Goal: Task Accomplishment & Management: Use online tool/utility

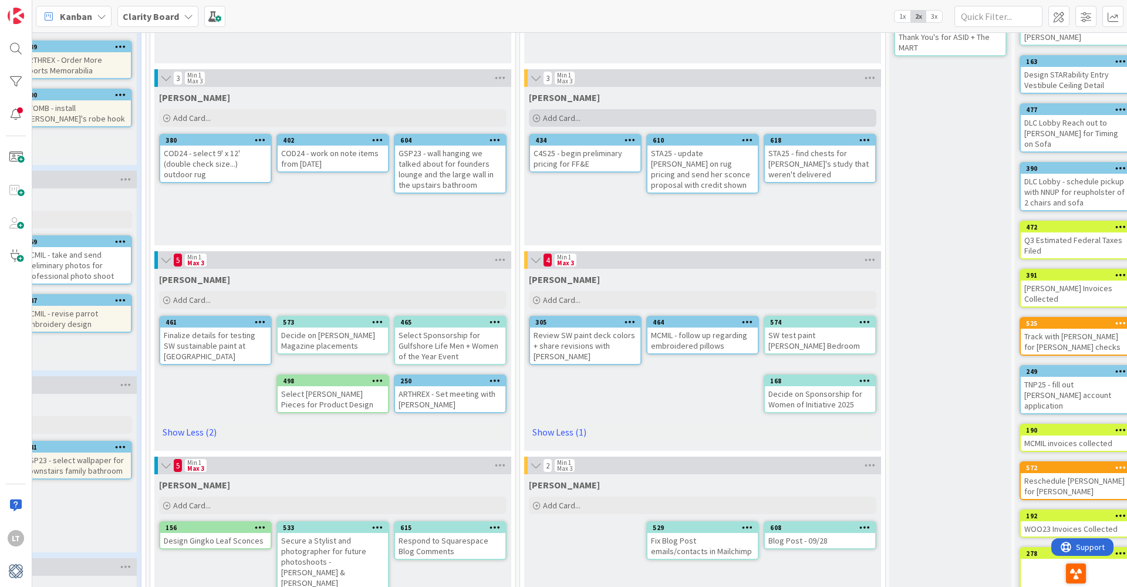
click at [564, 117] on span "Add Card..." at bounding box center [562, 118] width 38 height 11
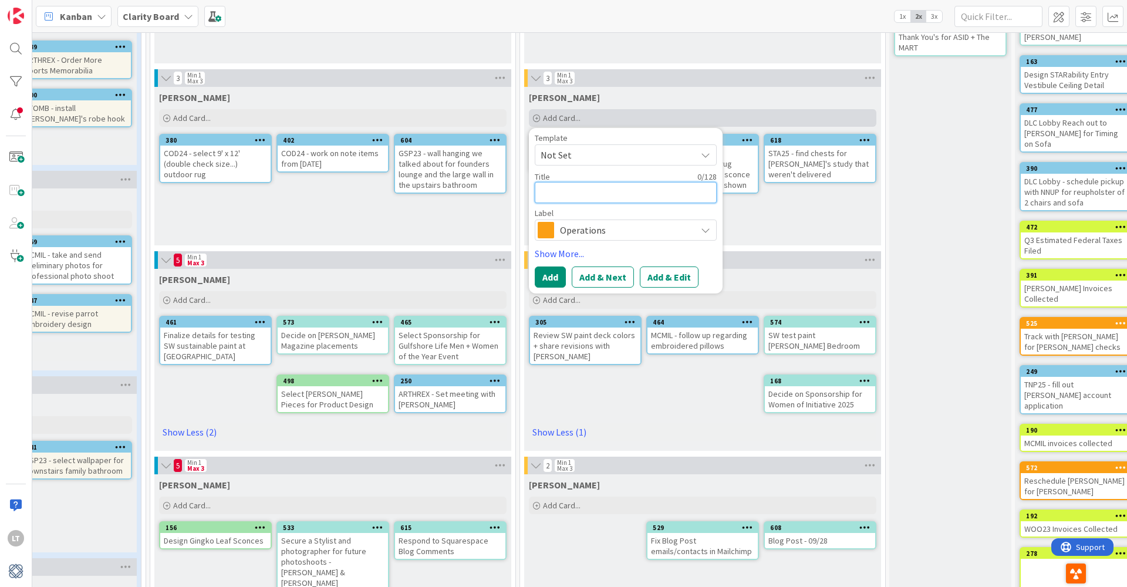
type textarea "S"
type textarea "x"
type textarea "ST"
type textarea "x"
type textarea "STA"
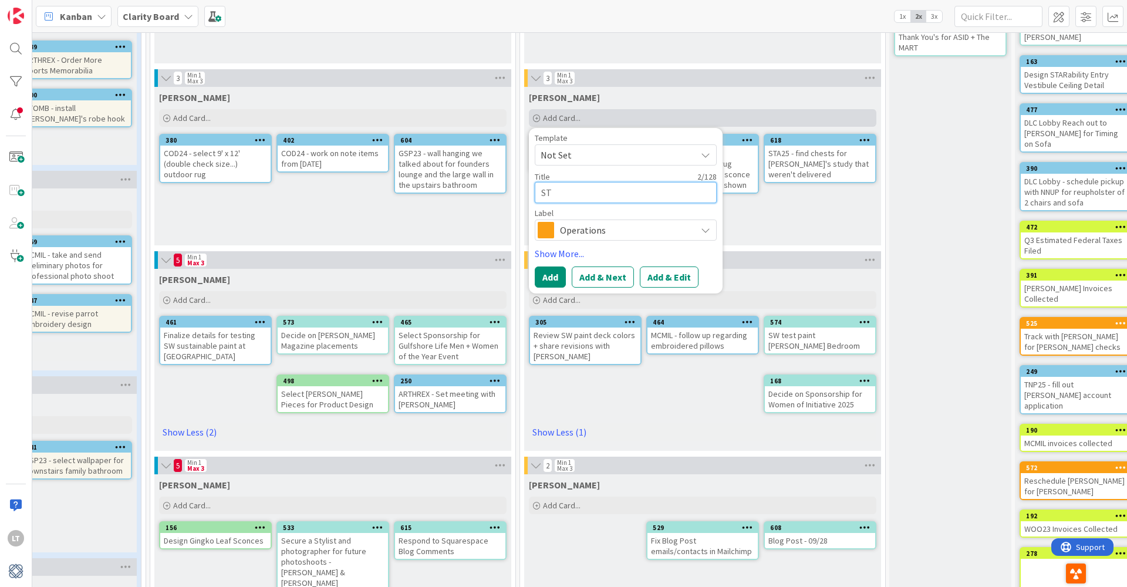
type textarea "x"
type textarea "STA2"
type textarea "x"
type textarea "STA25"
type textarea "x"
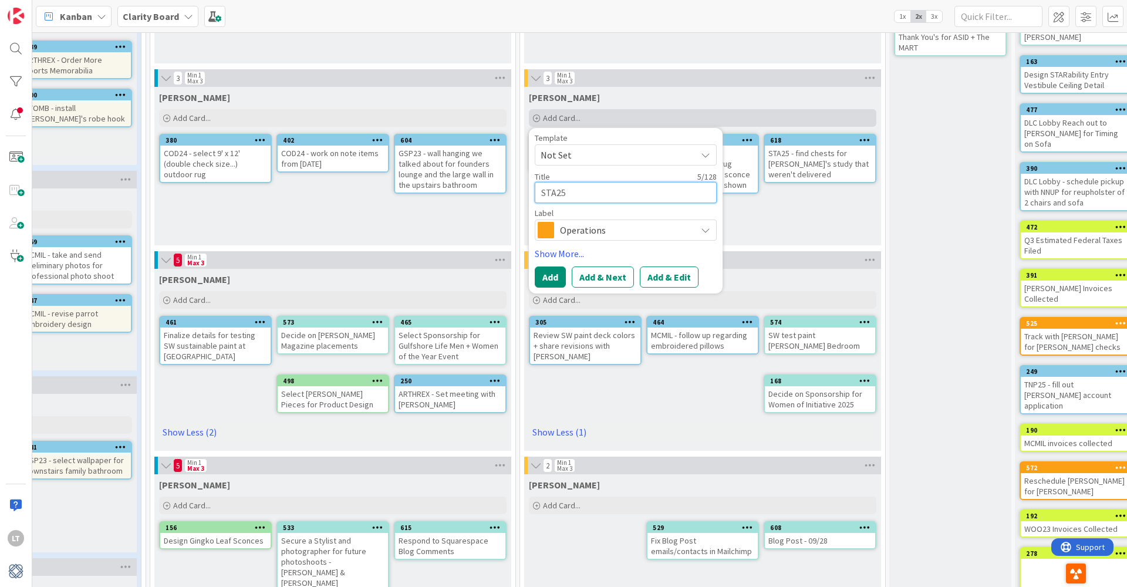
type textarea "STA25"
type textarea "x"
type textarea "STA25 -"
type textarea "x"
type textarea "STA25 -"
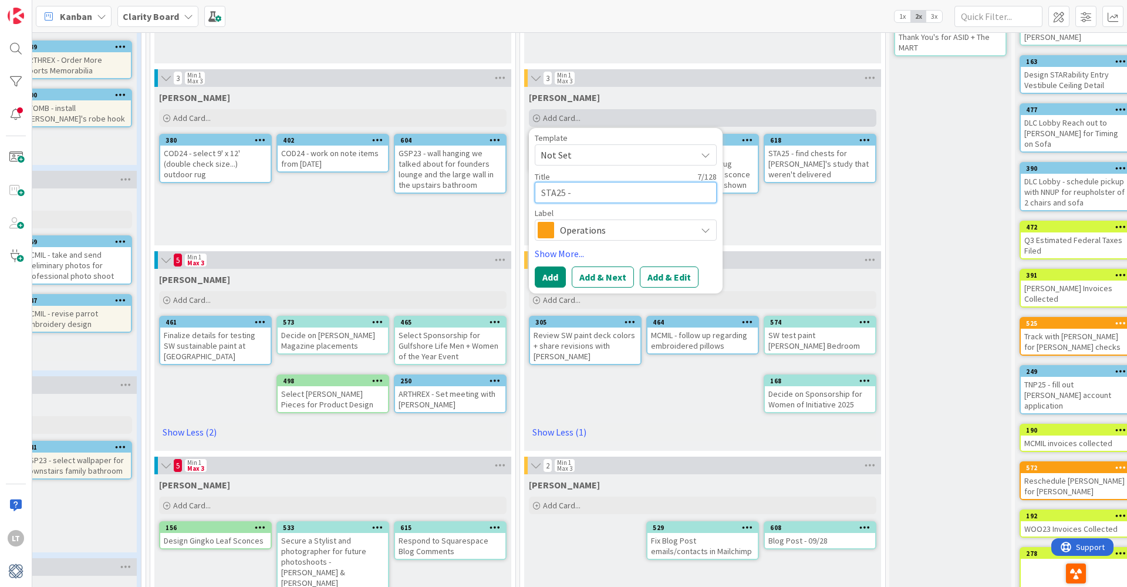
type textarea "x"
type textarea "STA25 - f"
type textarea "x"
type textarea "STA25 - fl"
type textarea "x"
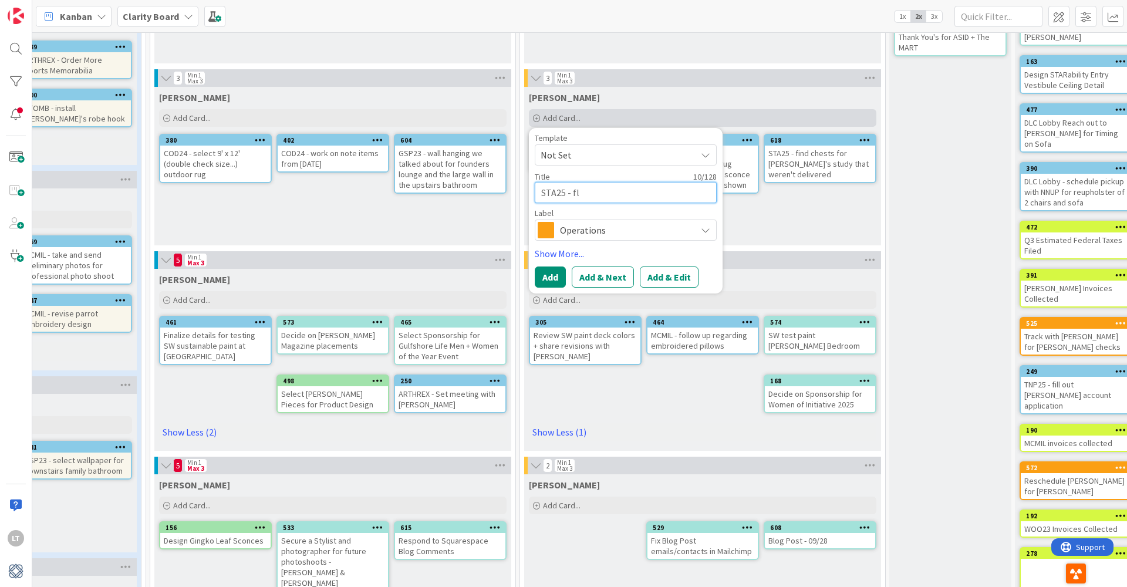
type textarea "STA25 - flo"
type textarea "x"
type textarea "STA25 - floo"
type textarea "x"
type textarea "STA25 - flo"
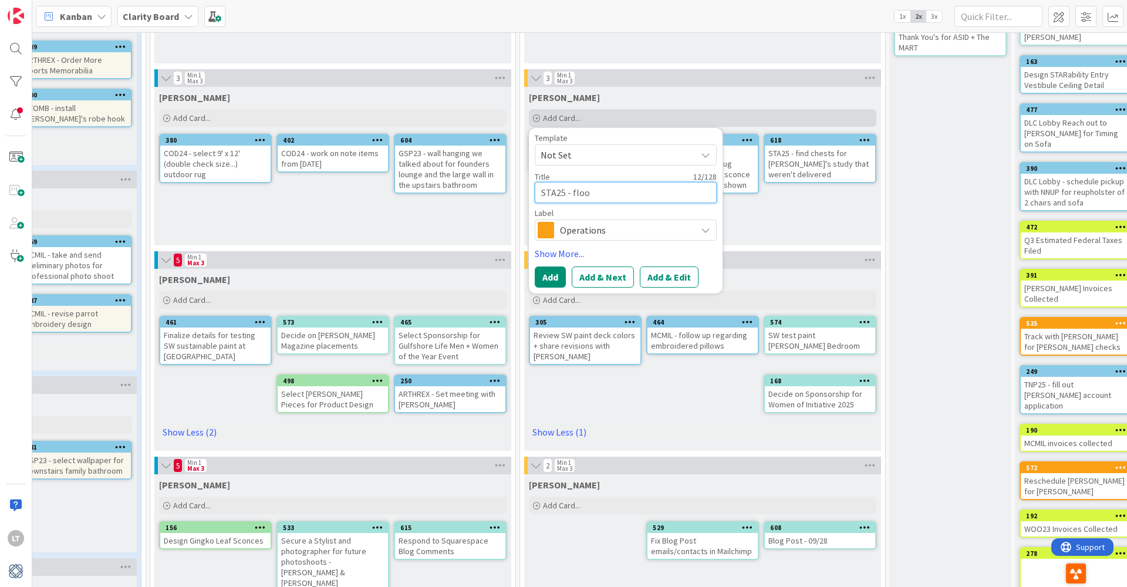
type textarea "x"
type textarea "STA25 - fl"
type textarea "x"
type textarea "STA25 - f"
type textarea "x"
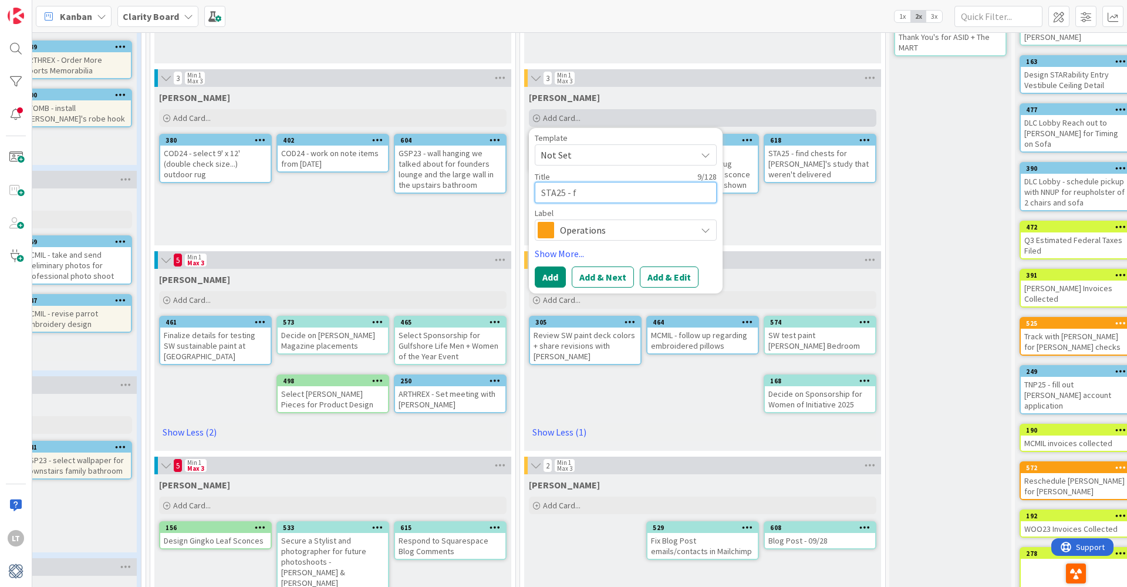
type textarea "STA25 -"
type textarea "x"
type textarea "STA25 - f"
type textarea "x"
type textarea "STA25 - fl"
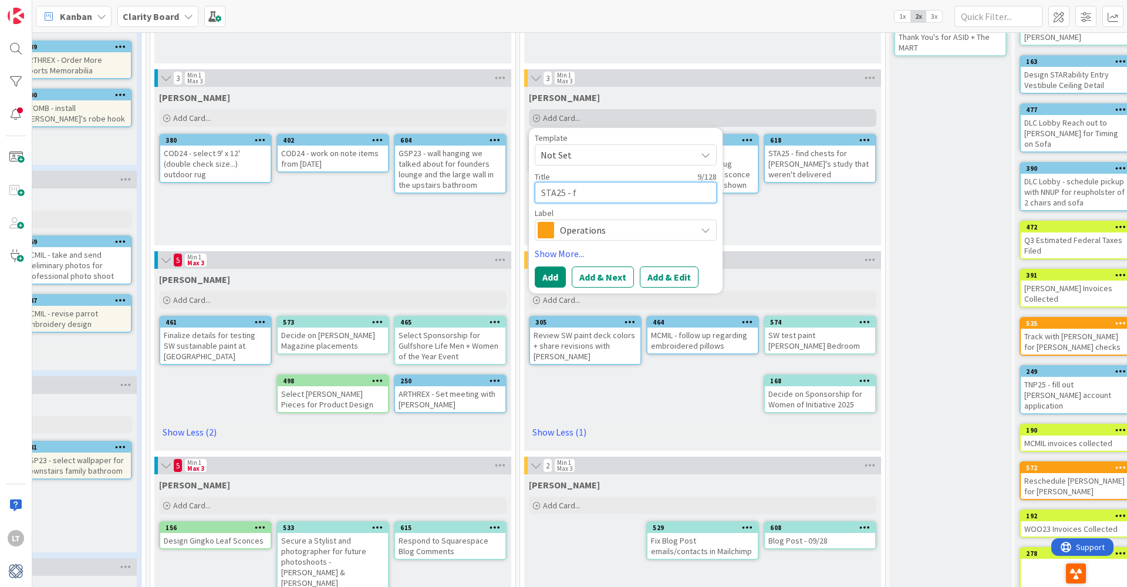
type textarea "x"
type textarea "STA25 - flo"
type textarea "x"
type textarea "STA25 - floo"
type textarea "x"
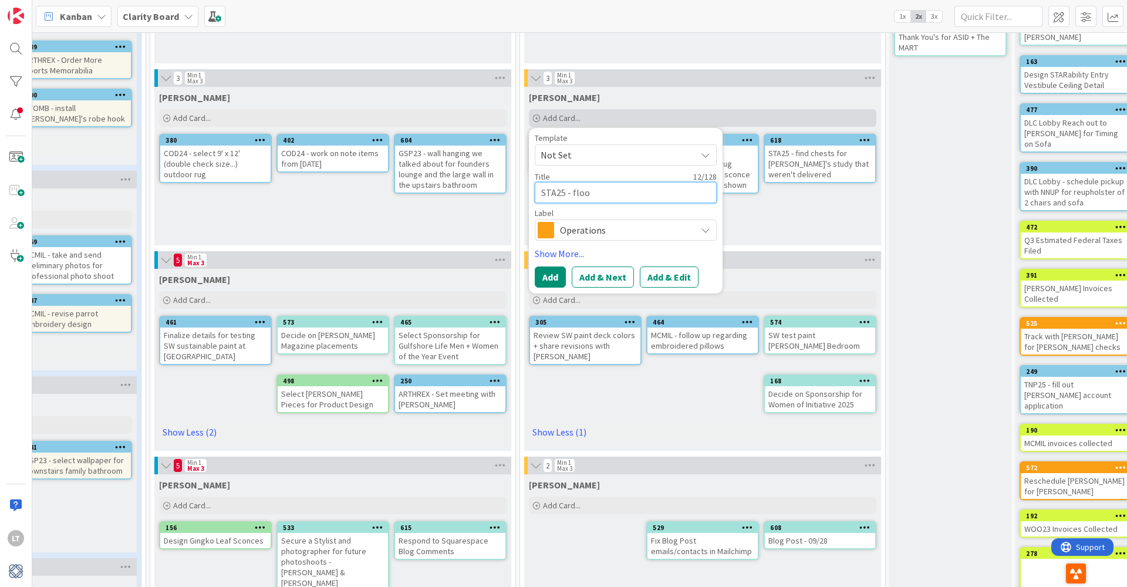
type textarea "STA25 - flo"
type textarea "x"
type textarea "STA25 - fl"
type textarea "x"
type textarea "STA25 - f"
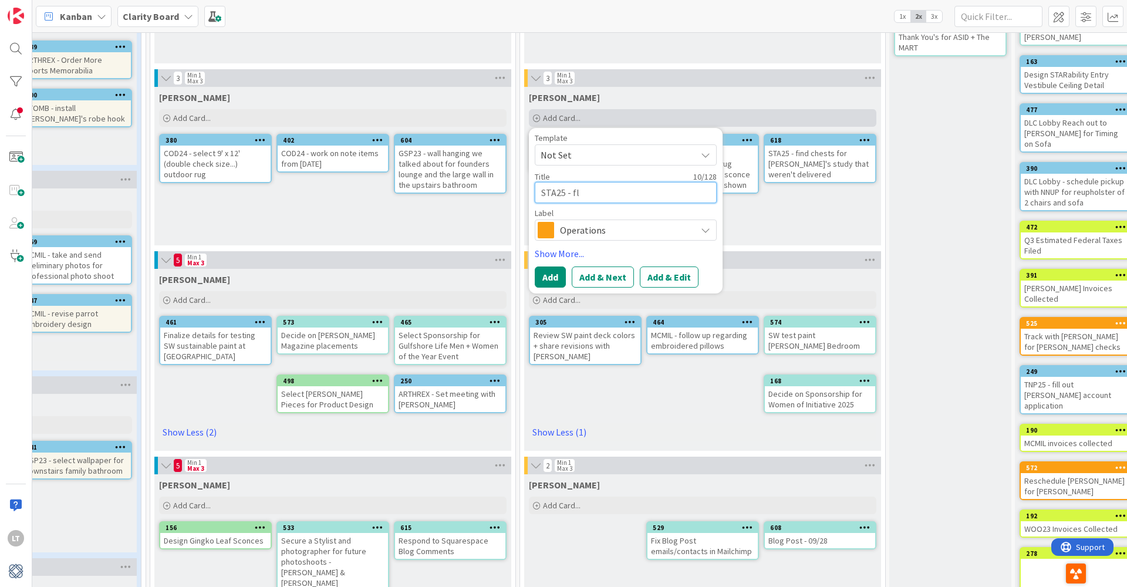
type textarea "x"
type textarea "STA25 - fo"
type textarea "x"
type textarea "STA25 - fol"
type textarea "x"
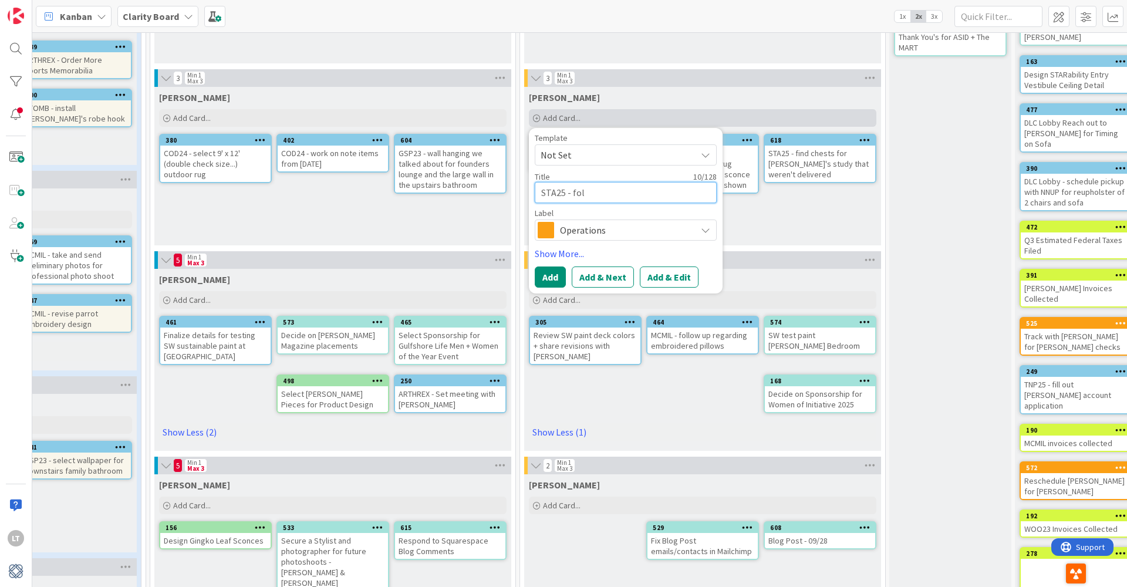
type textarea "STA25 - foll"
type textarea "x"
type textarea "STA25 - follw"
type textarea "x"
type textarea "STA25 - follwo"
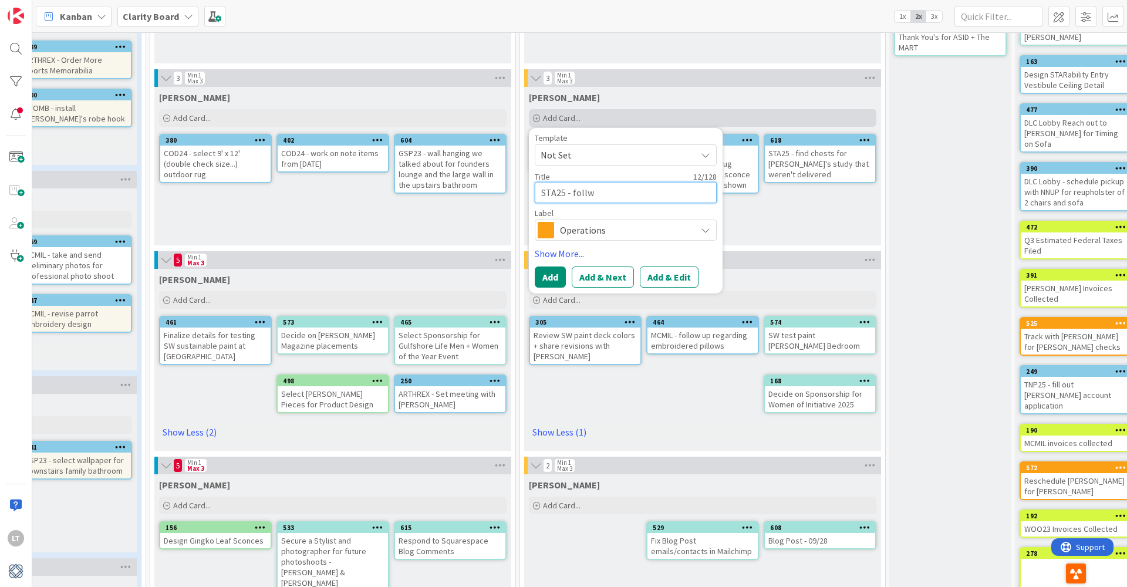
type textarea "x"
type textarea "STA25 - follow"
type textarea "x"
type textarea "STA25 - follow u"
type textarea "x"
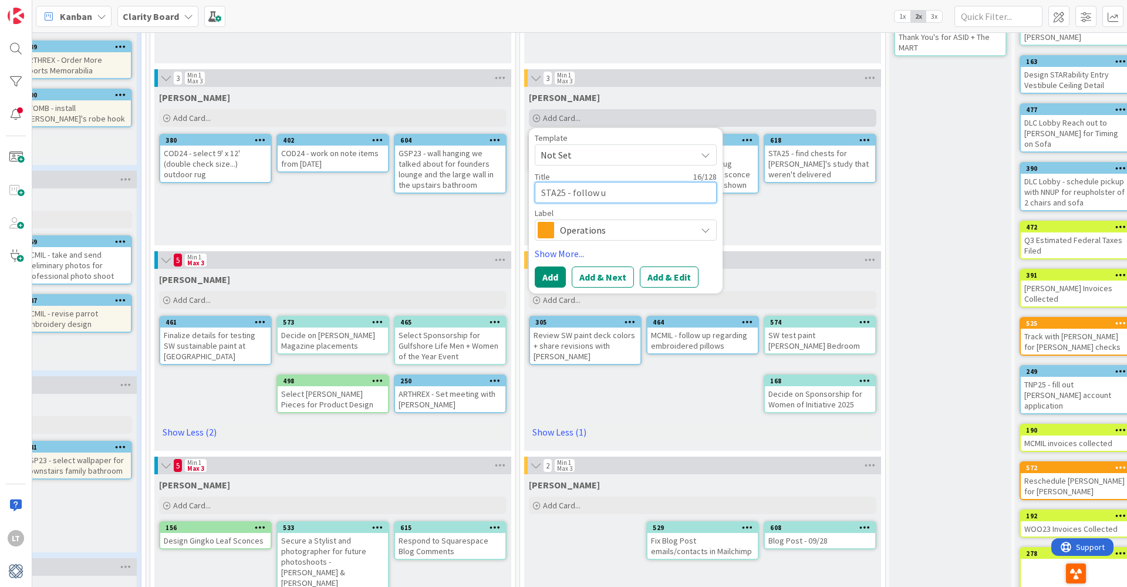
type textarea "STA25 - follow up"
type textarea "x"
type textarea "STA25 - follow up"
type textarea "x"
type textarea "STA25 - follow up r"
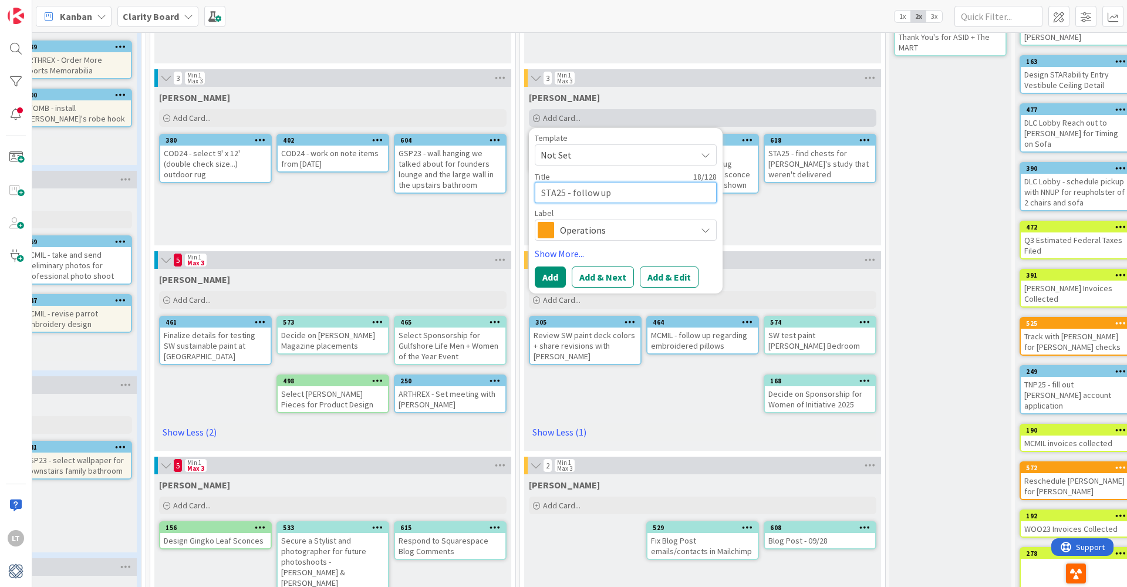
type textarea "x"
type textarea "STA25 - follow up re"
type textarea "x"
type textarea "STA25 - follow up reg"
type textarea "x"
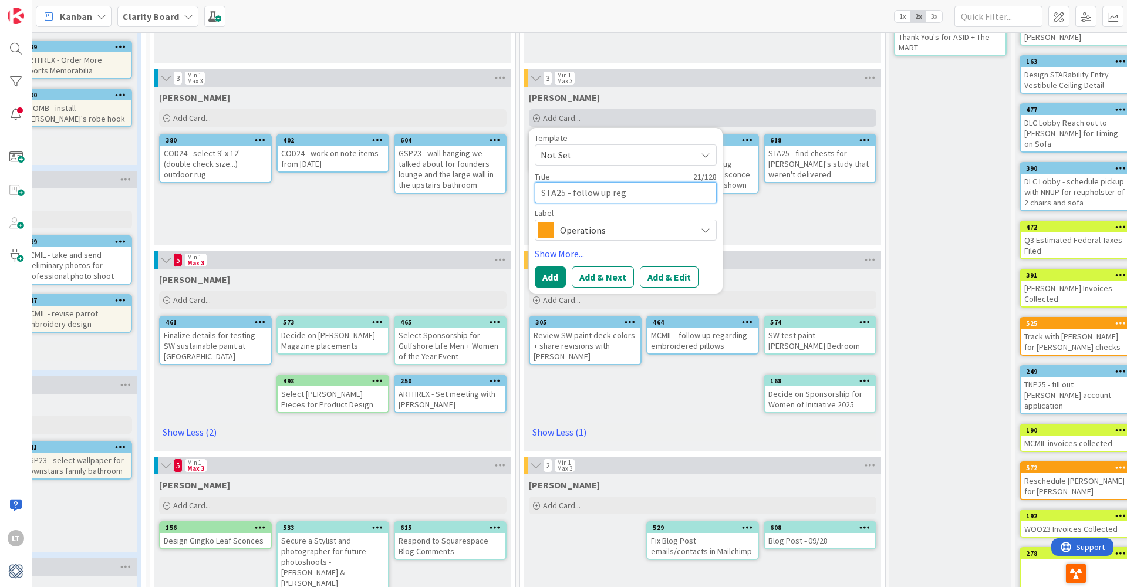
type textarea "STA25 - follow up rega"
type textarea "x"
type textarea "STA25 - follow up regar"
type textarea "x"
type textarea "STA25 - follow up regard"
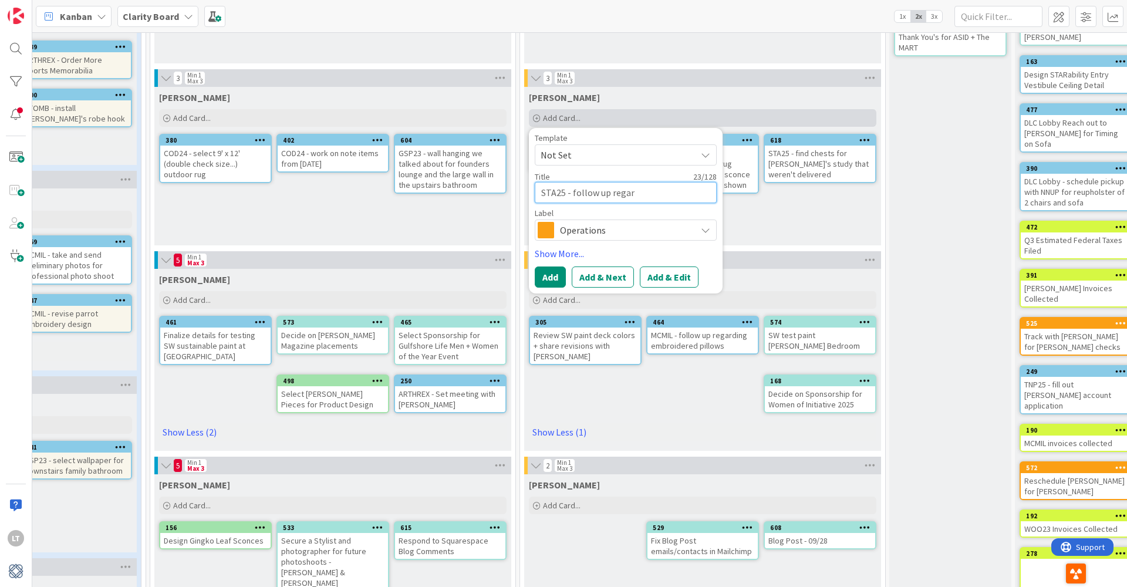
type textarea "x"
type textarea "STA25 - follow up regardi"
type textarea "x"
type textarea "STA25 - follow up regardin"
type textarea "x"
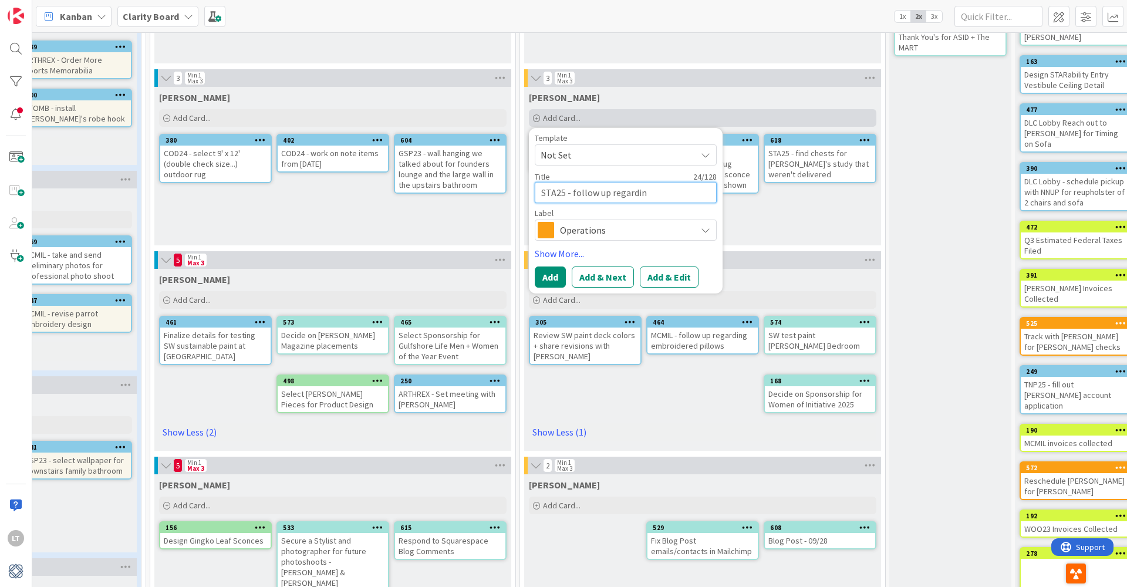
type textarea "STA25 - follow up regarding"
type textarea "x"
type textarea "STA25 - follow up regarding"
type textarea "x"
type textarea "STA25 - follow up regarding C"
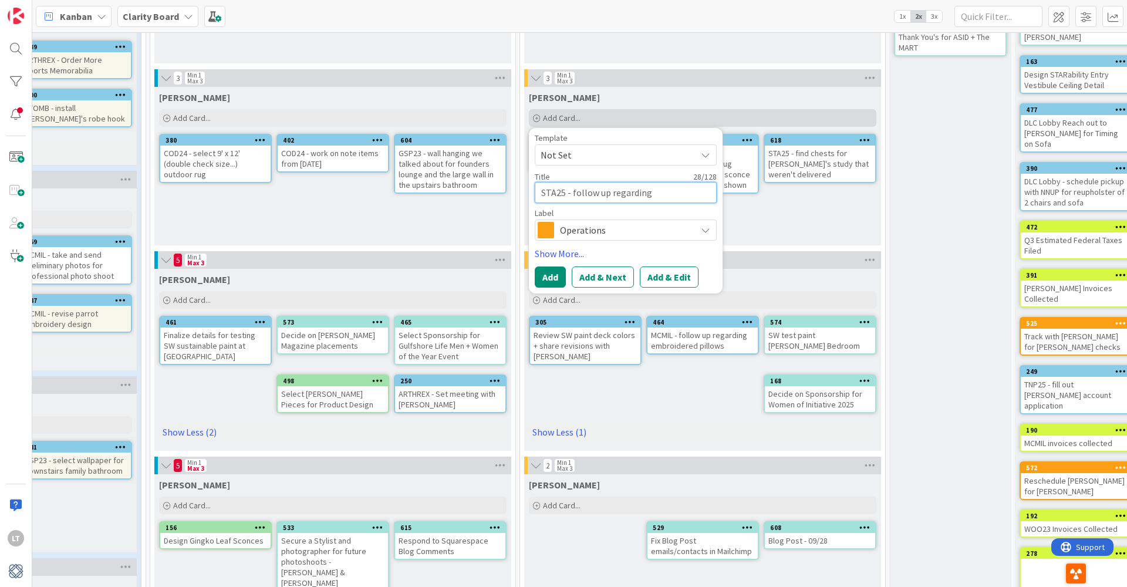
type textarea "x"
type textarea "STA25 - follow up regarding Co"
type textarea "x"
type textarea "STA25 - follow up regarding Con"
type textarea "x"
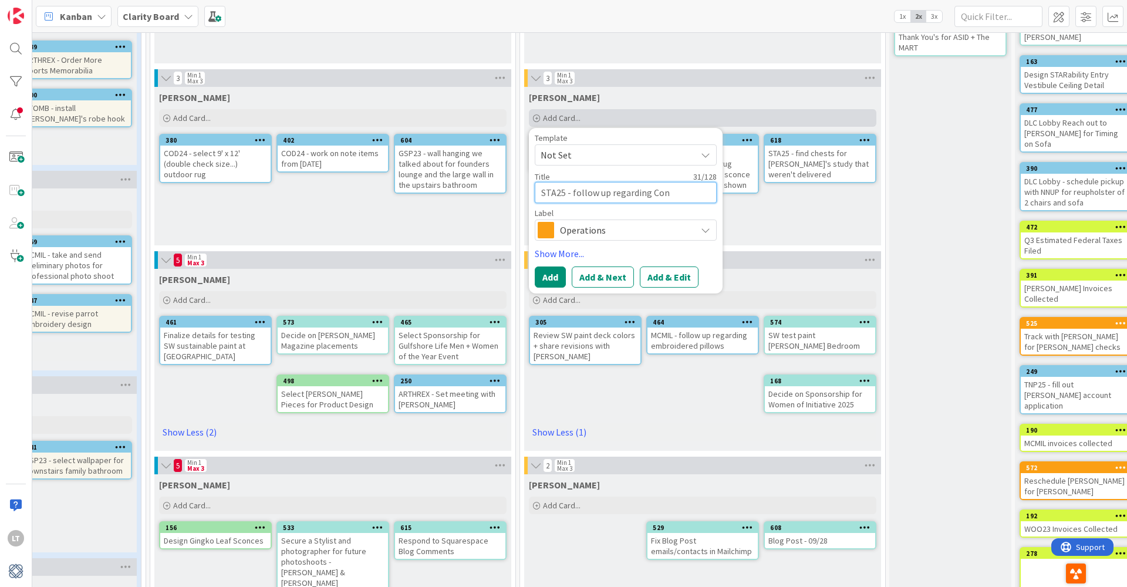
type textarea "STA25 - follow up regarding Conn"
type textarea "x"
type textarea "STA25 - follow up regarding [PERSON_NAME]"
type textarea "x"
type textarea "STA25 - follow up regarding [PERSON_NAME]"
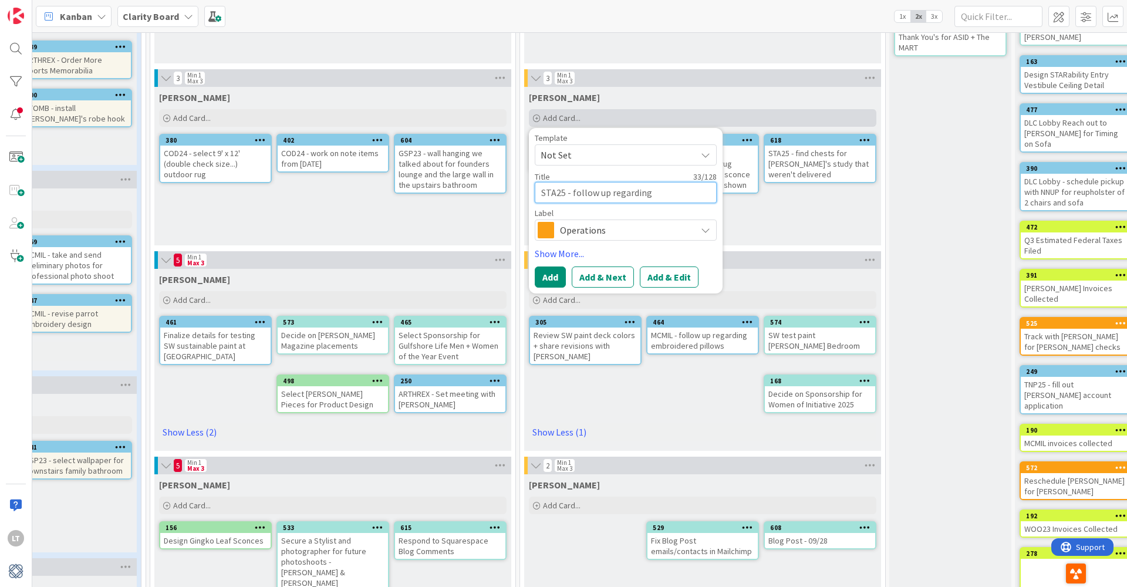
type textarea "x"
type textarea "STA25 - follow up regarding [PERSON_NAME]'"
type textarea "x"
type textarea "STA25 - follow up regarding [PERSON_NAME]'s"
type textarea "x"
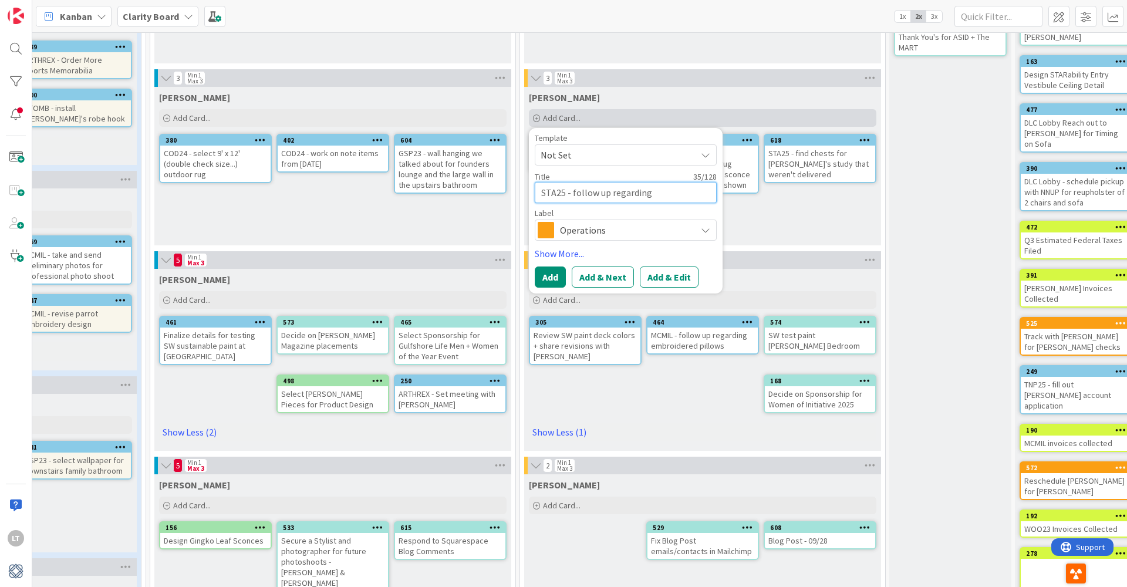
type textarea "STA25 - follow up regarding [PERSON_NAME]'s"
type textarea "x"
type textarea "STA25 - follow up regarding [PERSON_NAME]'s l"
type textarea "x"
type textarea "STA25 - follow up regarding [PERSON_NAME]'s la"
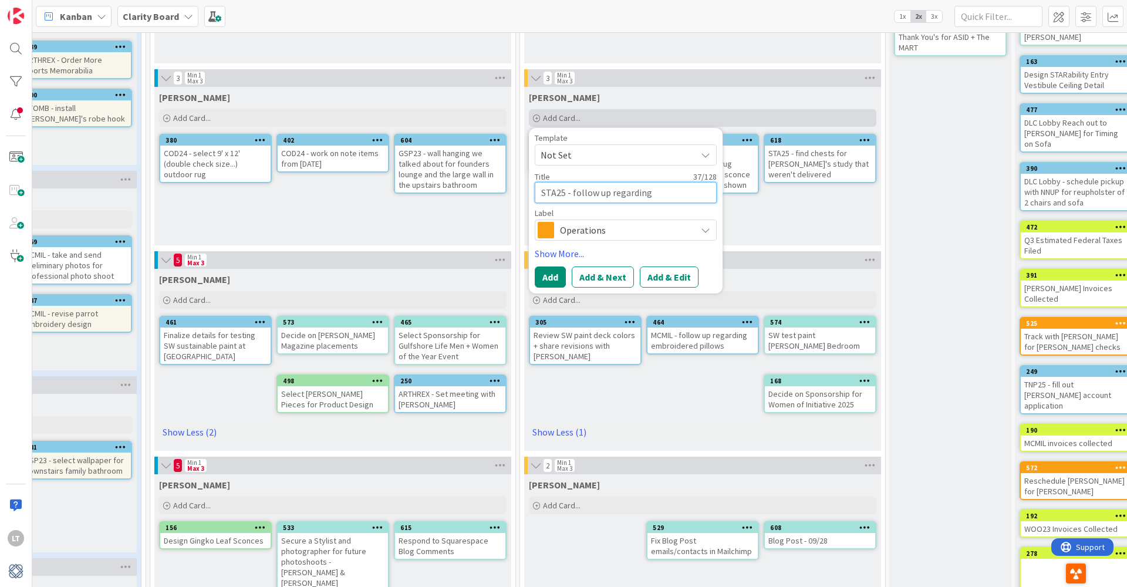
type textarea "x"
type textarea "STA25 - follow up regarding [PERSON_NAME]'s [PERSON_NAME]"
type textarea "x"
type textarea "STA25 - follow up regarding [PERSON_NAME]'s lamb"
type textarea "x"
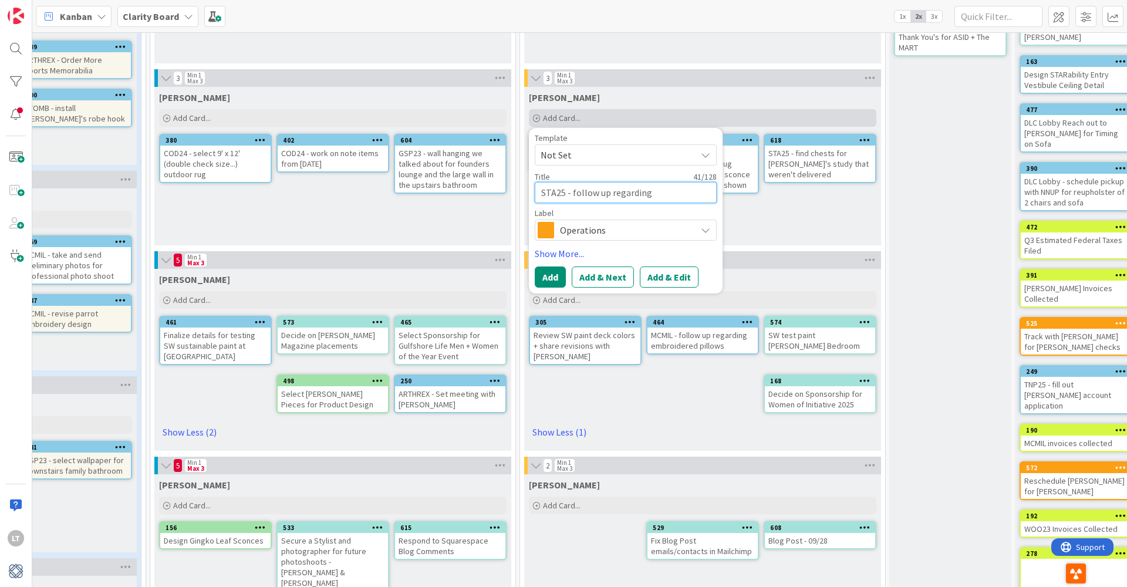
type textarea "STA25 - follow up regarding [PERSON_NAME]'s lamb"
type textarea "x"
type textarea "STA25 - follow up regarding [PERSON_NAME]'s lamb"
type textarea "x"
type textarea "STA25 - follow up regarding [PERSON_NAME]'s [PERSON_NAME]"
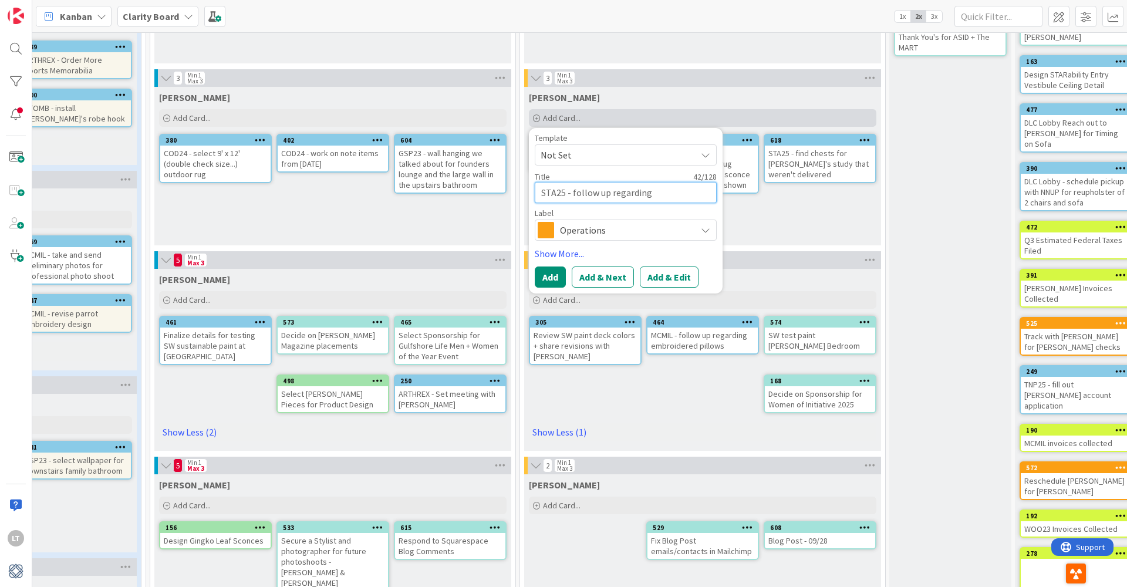
type textarea "x"
type textarea "STA25 - follow up regarding [PERSON_NAME]'s lamp"
type textarea "x"
type textarea "STA25 - follow up regarding [PERSON_NAME]'s lamp"
type textarea "x"
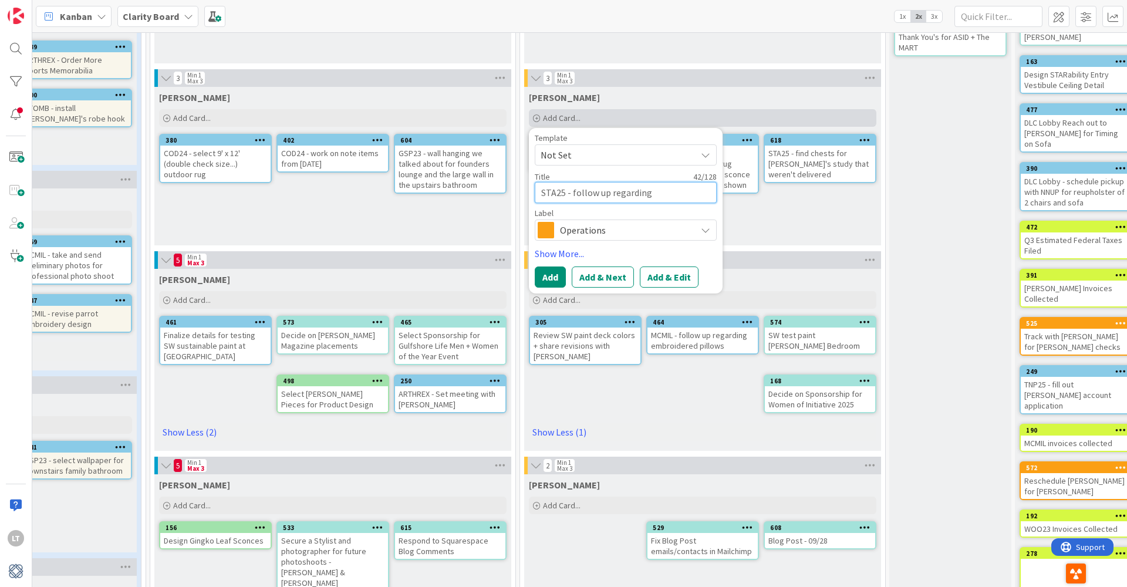
type textarea "STA25 - follow up regarding [PERSON_NAME]'s lamp t"
type textarea "x"
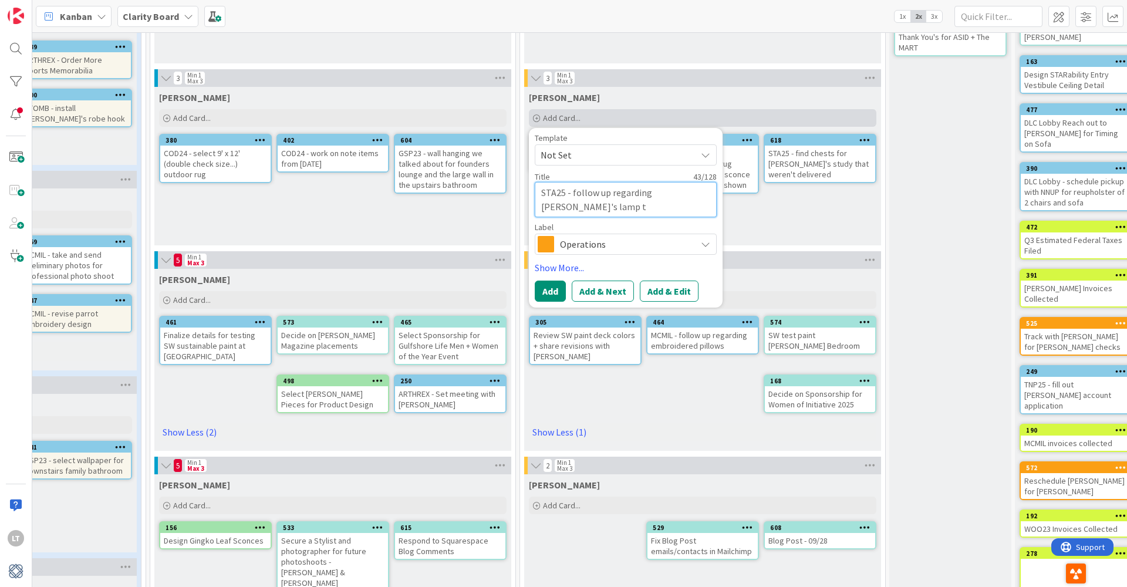
type textarea "STA25 - follow up regarding [PERSON_NAME]'s lamp th"
type textarea "x"
type textarea "STA25 - follow up regarding [PERSON_NAME]'s lamp tha"
type textarea "x"
type textarea "STA25 - follow up regarding [PERSON_NAME]'s lamp that"
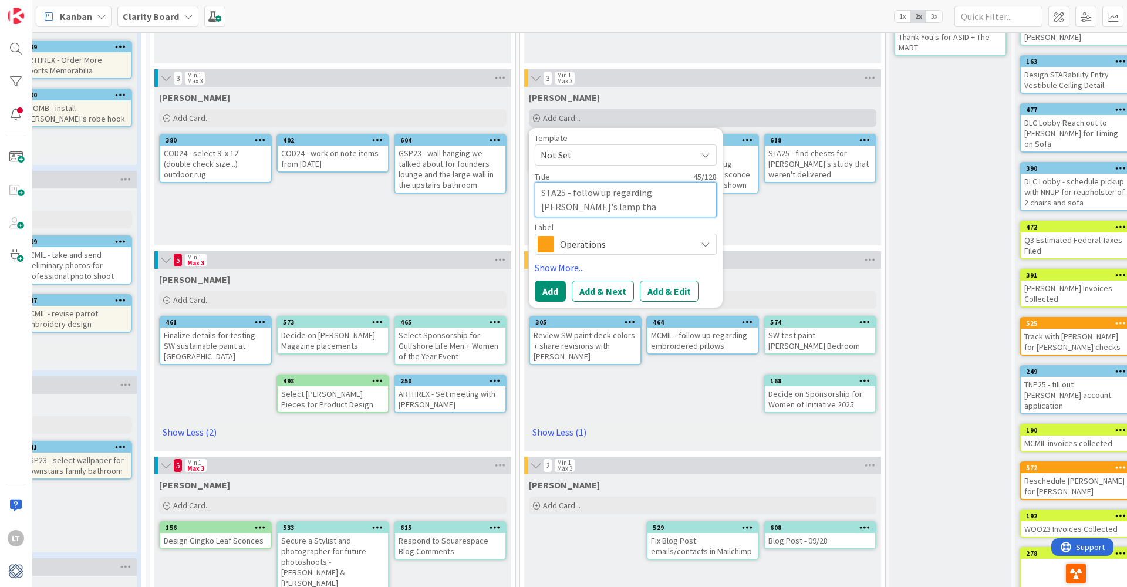
type textarea "x"
type textarea "STA25 - follow up regarding [PERSON_NAME]'s lamp that"
type textarea "x"
type textarea "STA25 - follow up regarding [PERSON_NAME]'s lamp that i"
type textarea "x"
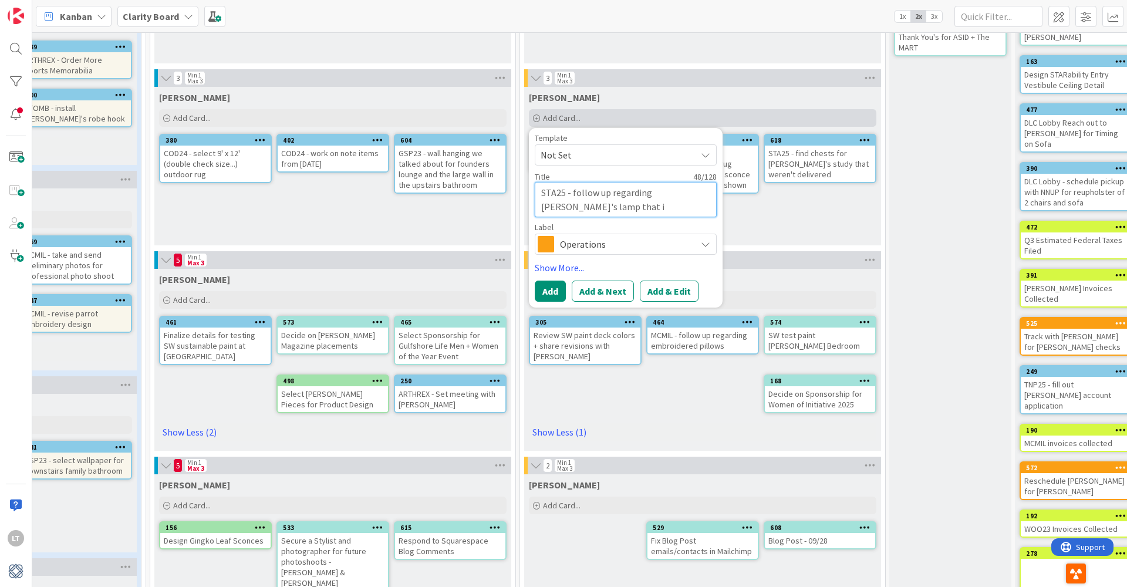
type textarea "STA25 - follow up regarding [PERSON_NAME]'s lamp that is"
type textarea "x"
type textarea "STA25 - follow up regarding [PERSON_NAME]'s lamp that is"
type textarea "x"
type textarea "STA25 - follow up regarding [PERSON_NAME]'s lamp that is m"
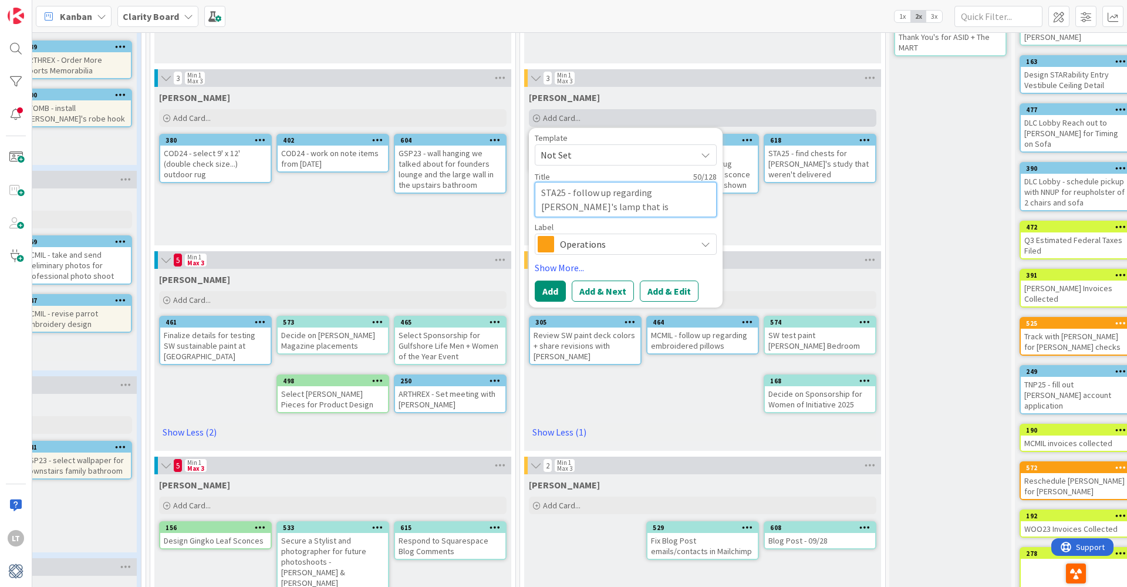
type textarea "x"
type textarea "STA25 - follow up regarding [PERSON_NAME]'s lamp that is mi"
type textarea "x"
type textarea "STA25 - follow up regarding [PERSON_NAME]'s lamp that is mis"
type textarea "x"
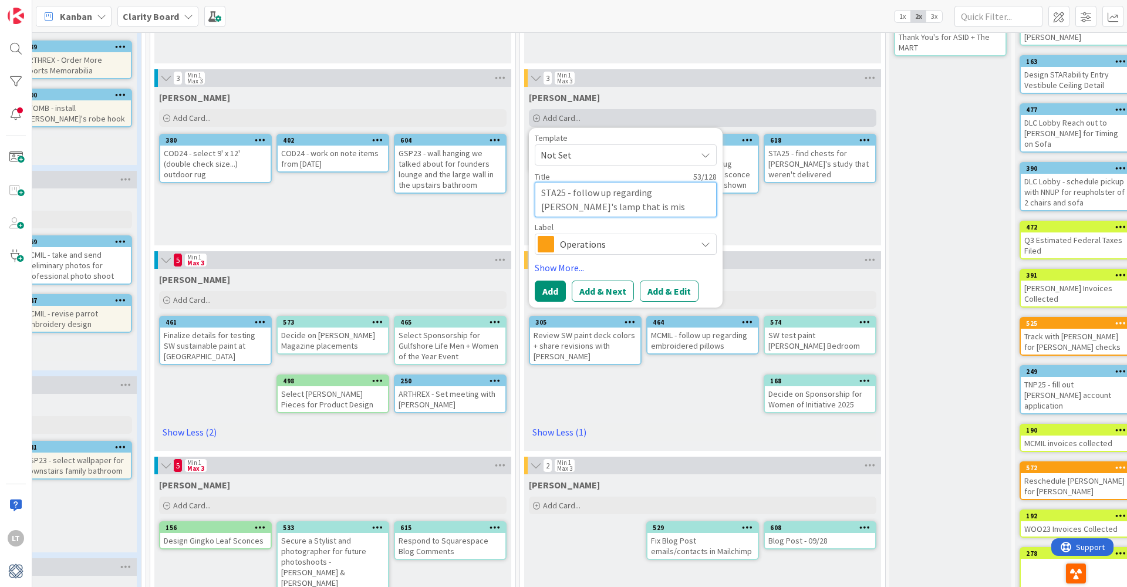
type textarea "STA25 - follow up regarding [PERSON_NAME]'s lamp that is miss"
type textarea "x"
type textarea "STA25 - follow up regarding [PERSON_NAME]'s lamp that is missi"
type textarea "x"
type textarea "STA25 - follow up regarding [PERSON_NAME]'s lamp that is missin"
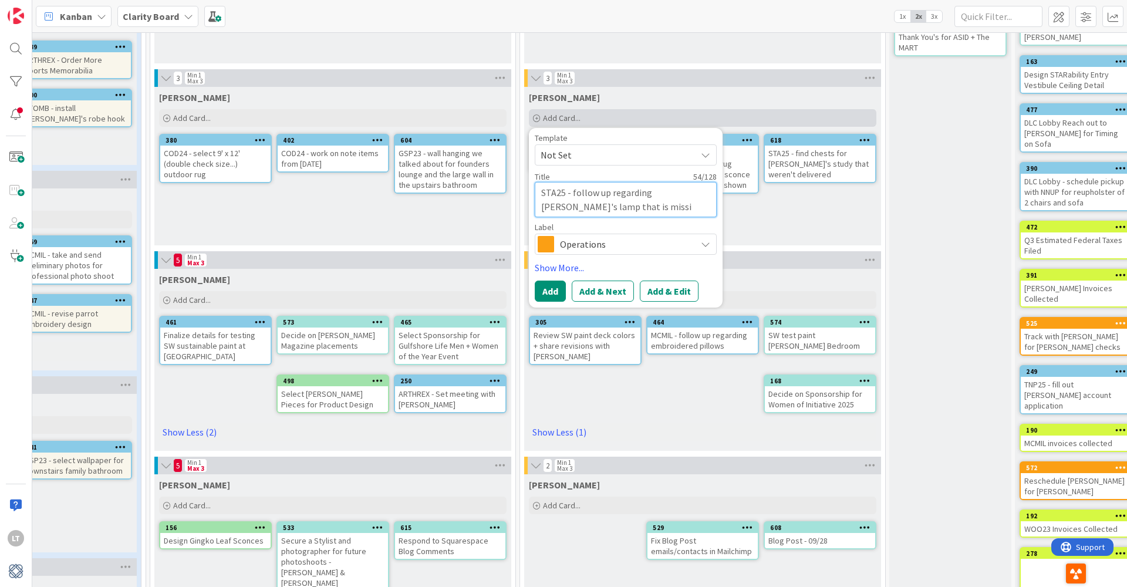
type textarea "x"
type textarea "STA25 - follow up regarding [PERSON_NAME]'s lamp that is missing"
type textarea "x"
type textarea "STA25 - follow up regarding [PERSON_NAME]'s lamp that is missing"
type textarea "x"
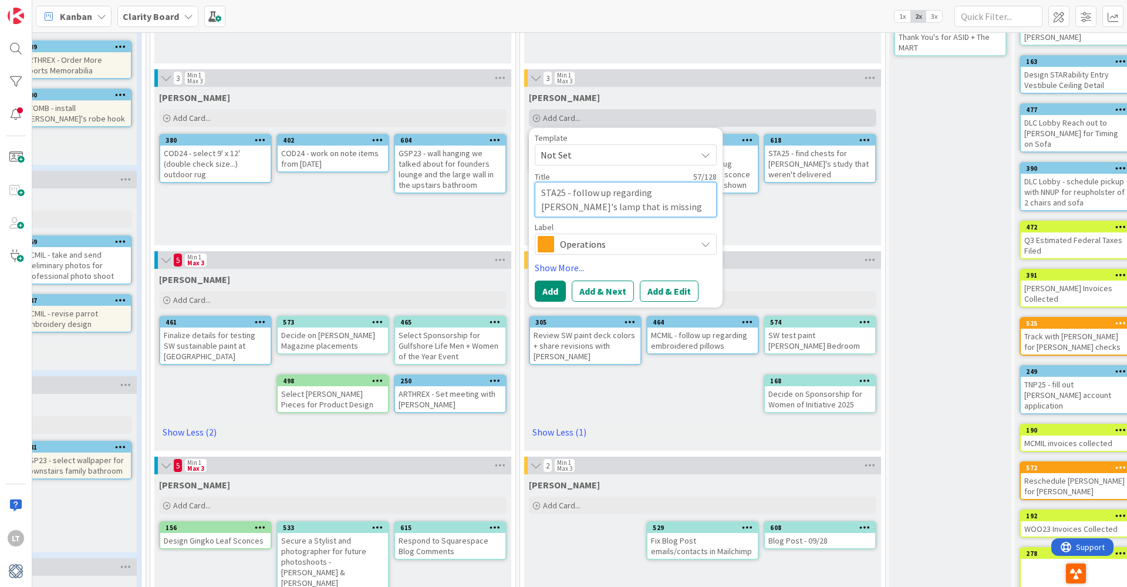
type textarea "STA25 - follow up regarding [PERSON_NAME]'s lamp that is missing m"
type textarea "x"
type textarea "STA25 - follow up regarding [PERSON_NAME]'s lamp that is missing"
type textarea "x"
type textarea "STA25 - follow up regarding [PERSON_NAME]'s lamp that is missing p"
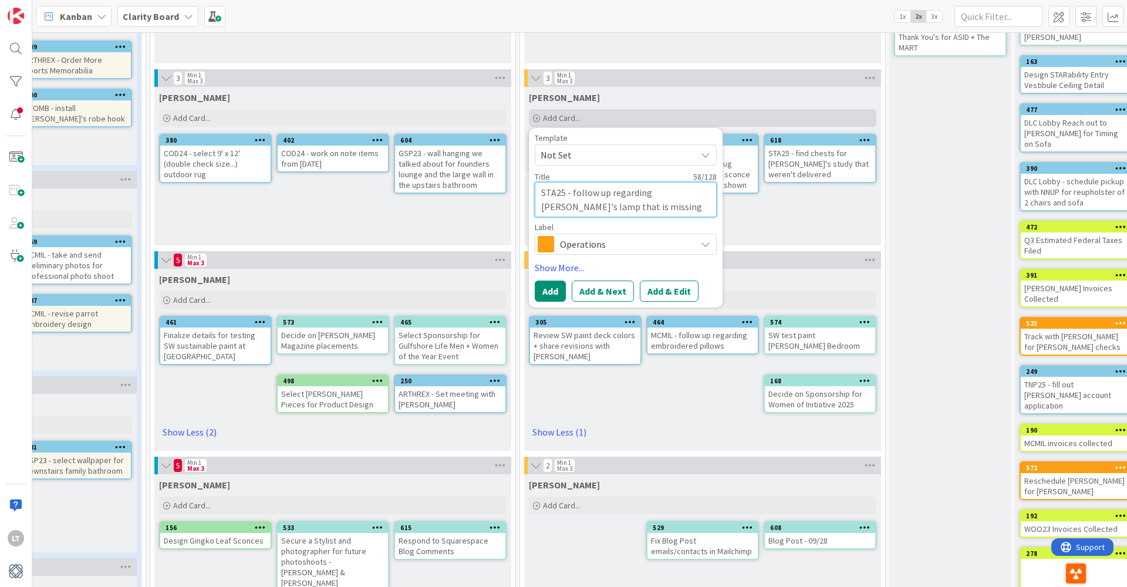
type textarea "x"
type textarea "STA25 - follow up regarding [PERSON_NAME]'s lamp that is missing pi"
type textarea "x"
type textarea "STA25 - follow up regarding [PERSON_NAME]'s lamp that is missing pie"
type textarea "x"
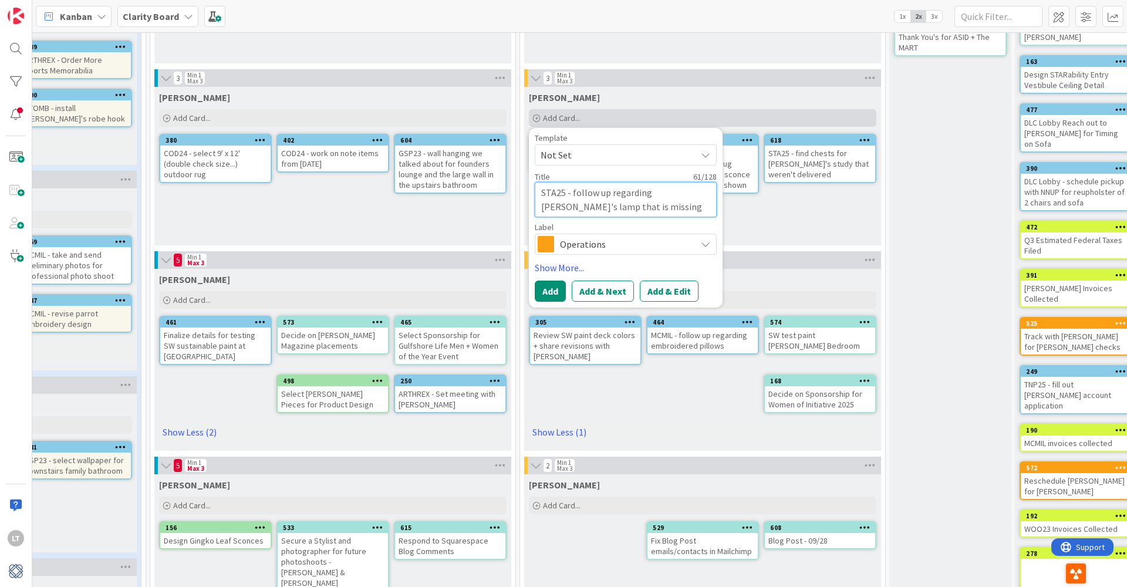
type textarea "STA25 - follow up regarding [PERSON_NAME]'s lamp that is missing piec"
type textarea "x"
type textarea "STA25 - follow up regarding [PERSON_NAME]'s lamp that is missing piece"
type textarea "x"
type textarea "STA25 - follow up regarding [PERSON_NAME]'s lamp that is missing pieces"
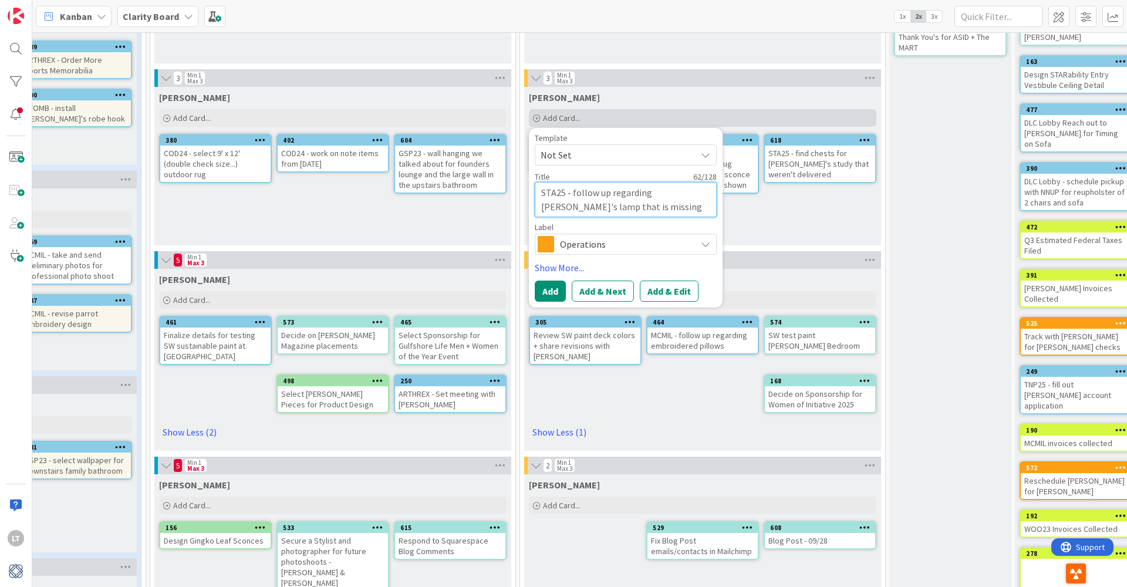
type textarea "x"
type textarea "STA25 - follow up regarding [PERSON_NAME]'s lamp that is missing pieces"
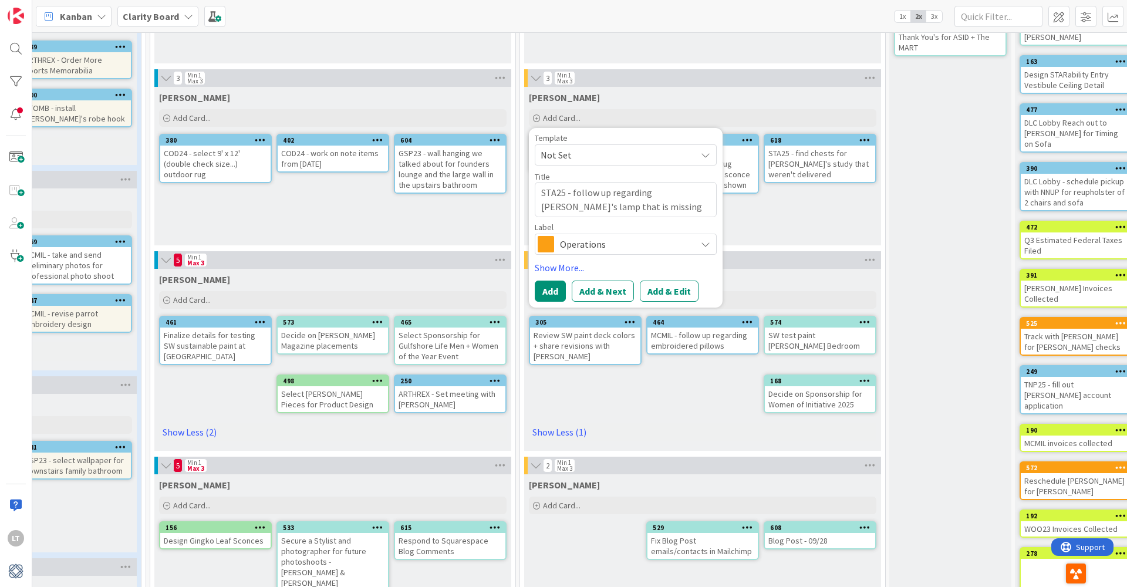
click at [652, 240] on span "Operations" at bounding box center [625, 244] width 130 height 16
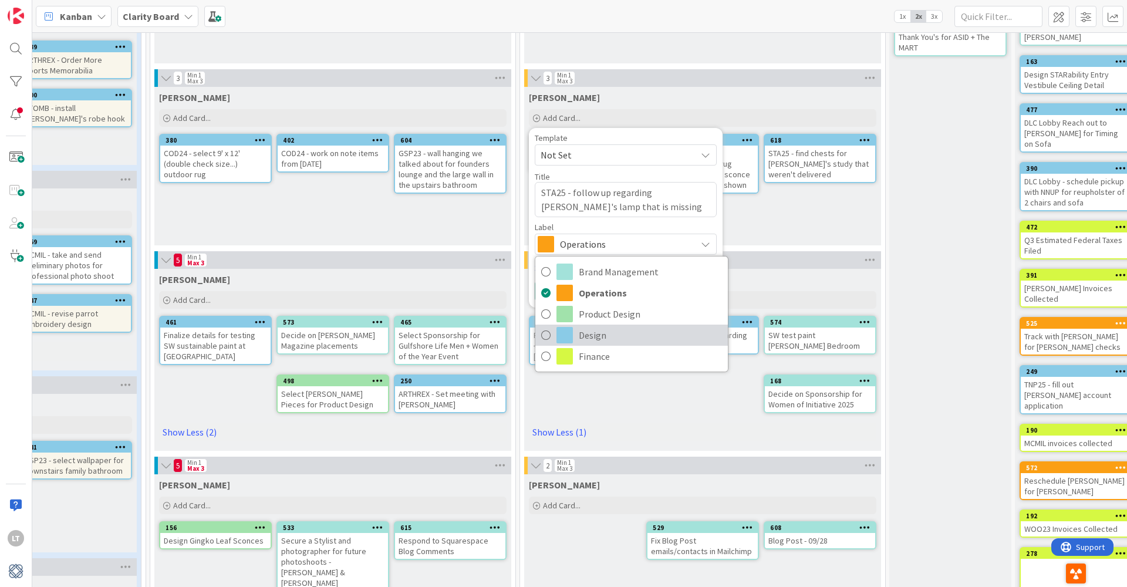
click at [555, 332] on link "Design" at bounding box center [632, 335] width 193 height 21
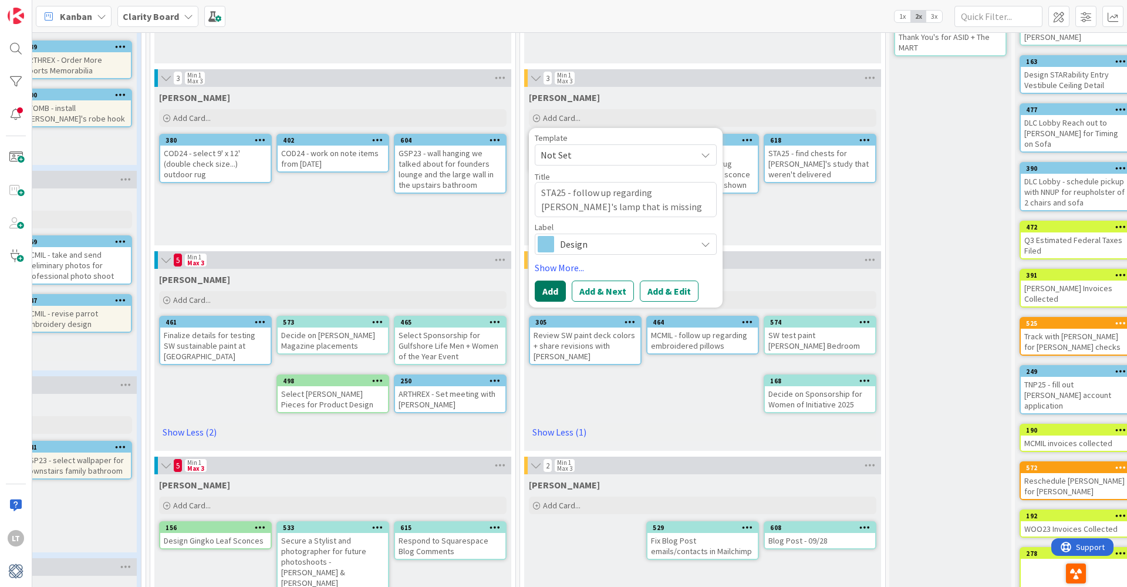
click at [549, 299] on button "Add" at bounding box center [550, 291] width 31 height 21
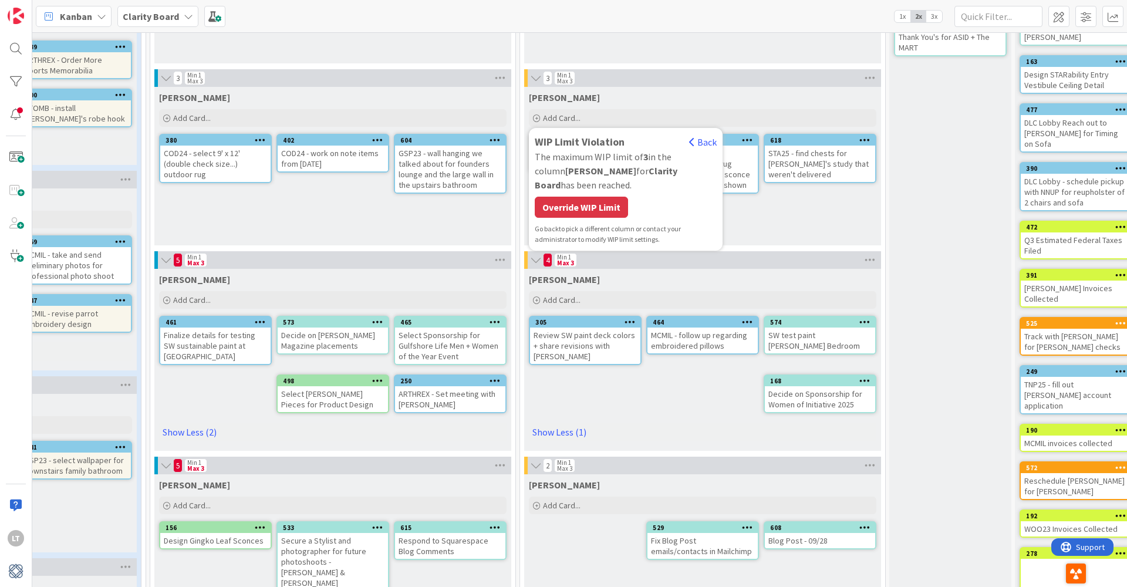
type textarea "x"
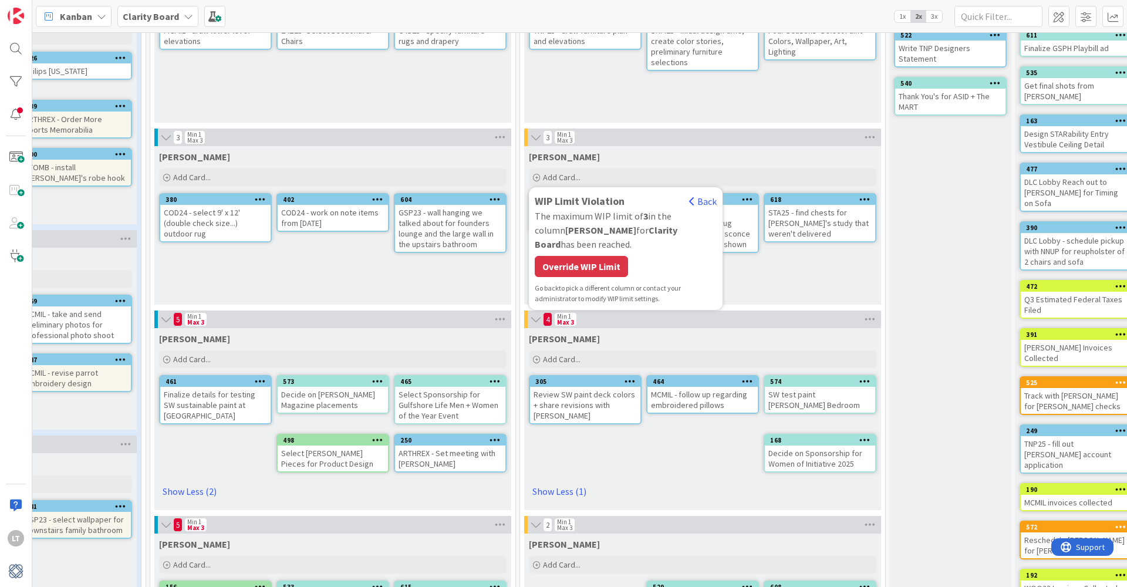
scroll to position [143, 501]
click at [584, 256] on div "Override WIP Limit" at bounding box center [581, 266] width 93 height 21
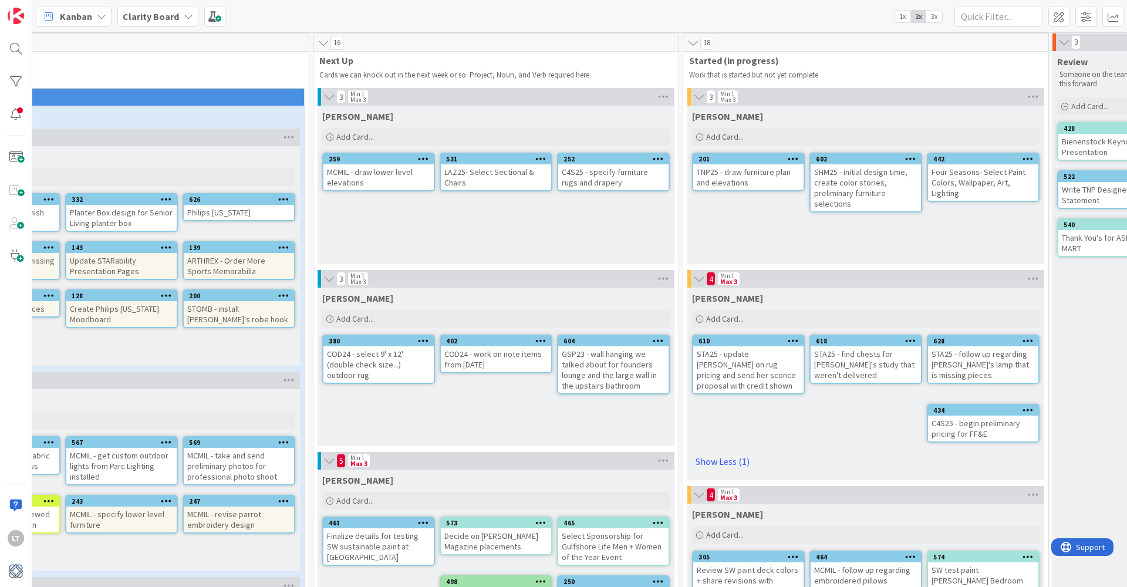
scroll to position [2, 339]
click at [772, 321] on div "Add Card..." at bounding box center [865, 319] width 348 height 18
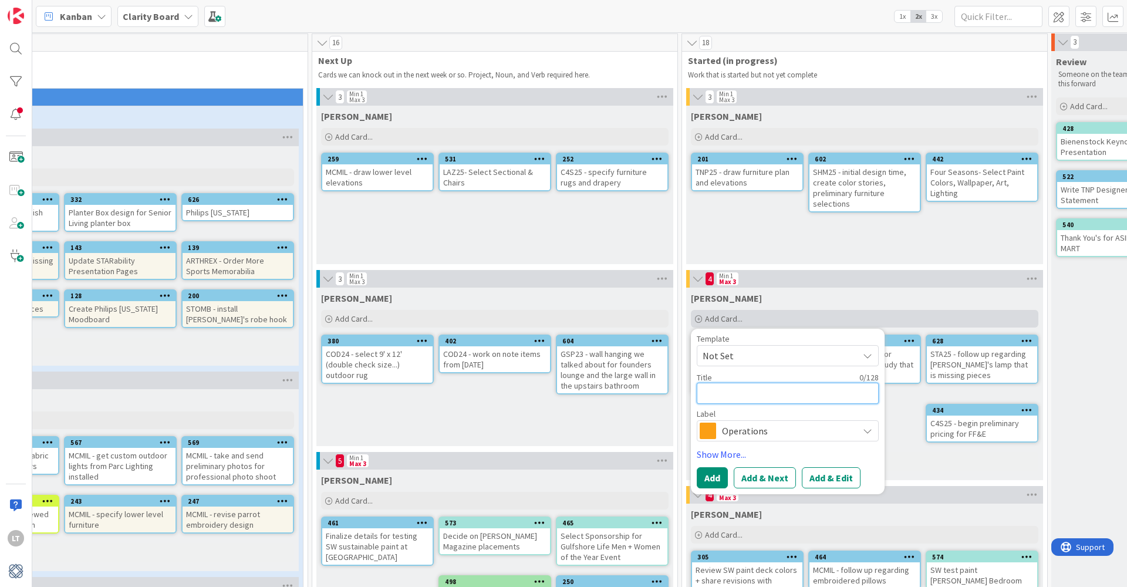
type textarea "O"
type textarea "x"
type textarea "Or"
type textarea "x"
type textarea "Ord"
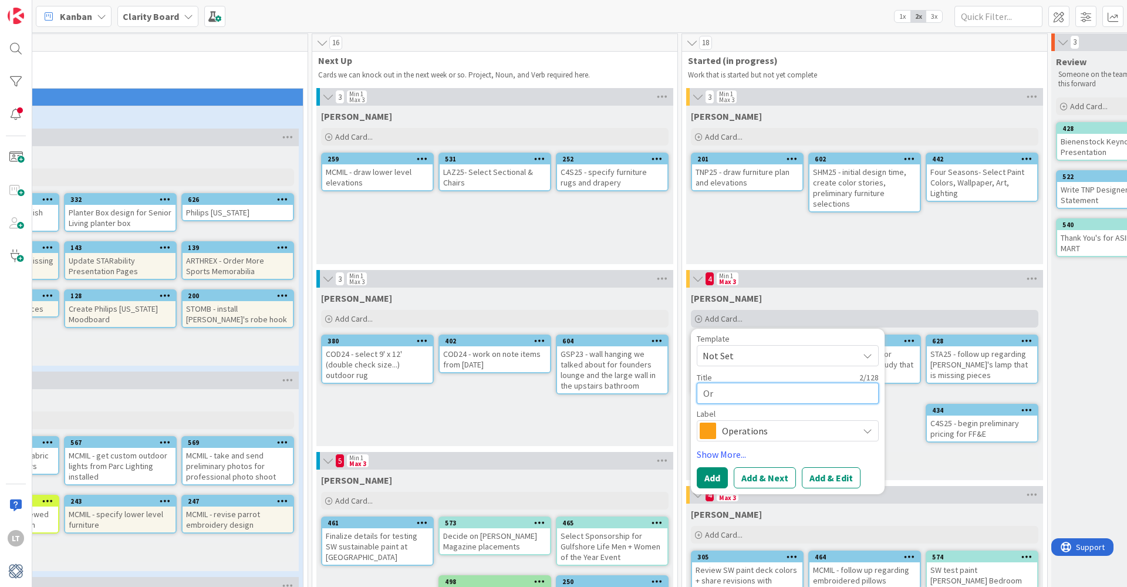
type textarea "x"
type textarea "Orde"
type textarea "x"
type textarea "Order"
type textarea "x"
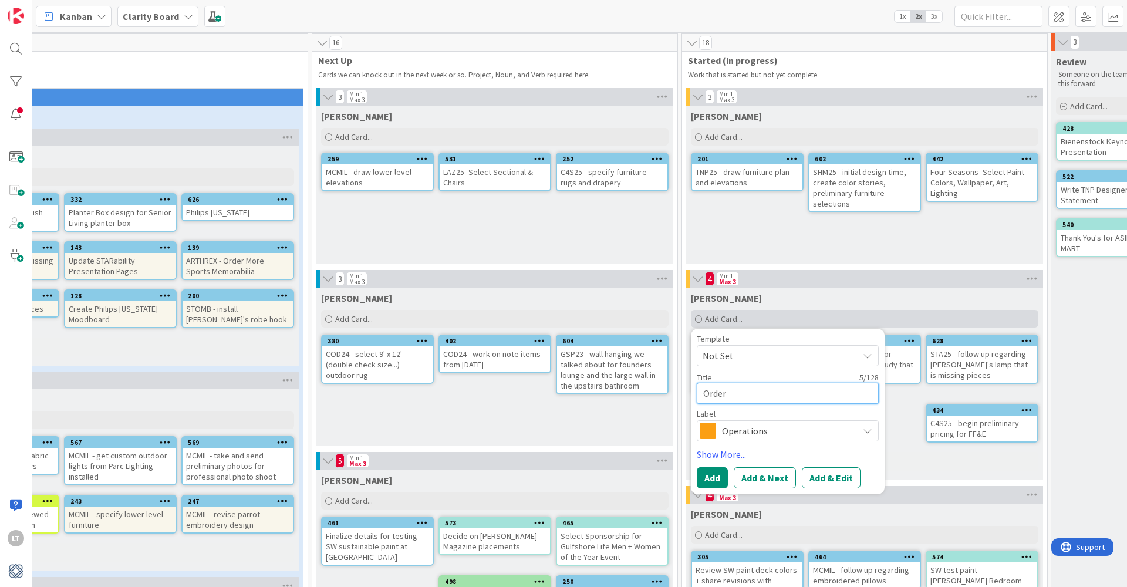
type textarea "Order"
type textarea "x"
type textarea "Order f"
type textarea "x"
type textarea "Order fa"
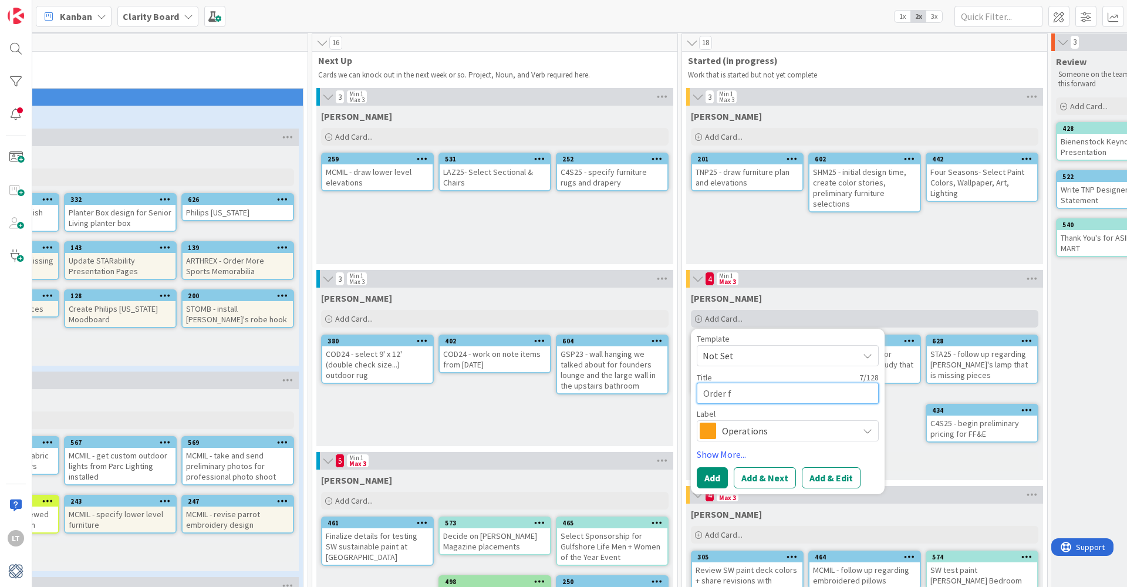
type textarea "x"
type textarea "Order fan"
type textarea "x"
type textarea "Order fanf"
type textarea "x"
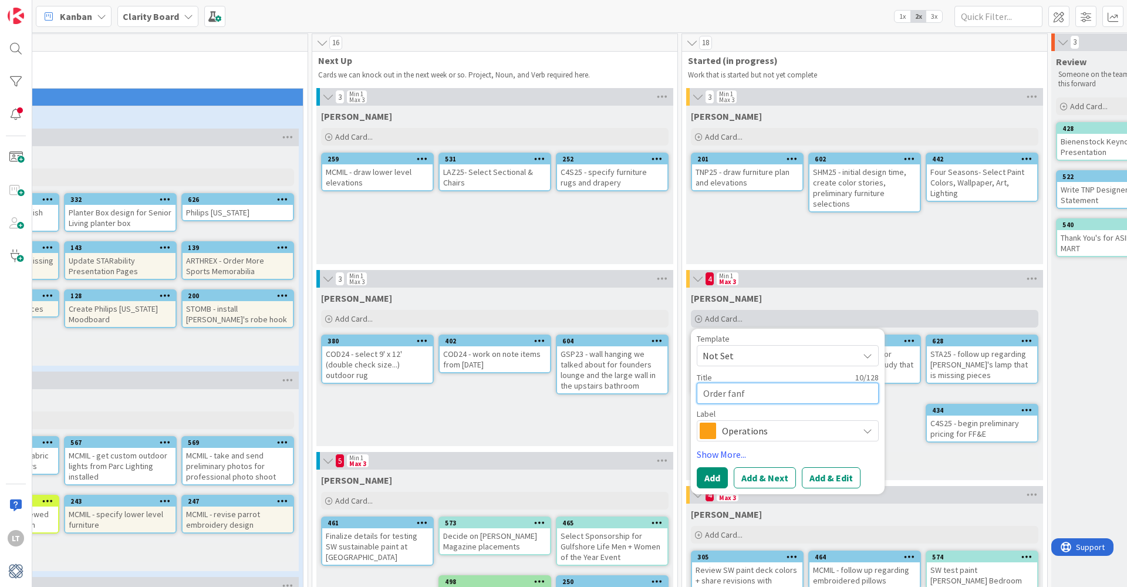
type textarea "Order fanfo"
type textarea "x"
type textarea "Order fanf"
type textarea "x"
type textarea "Order fan"
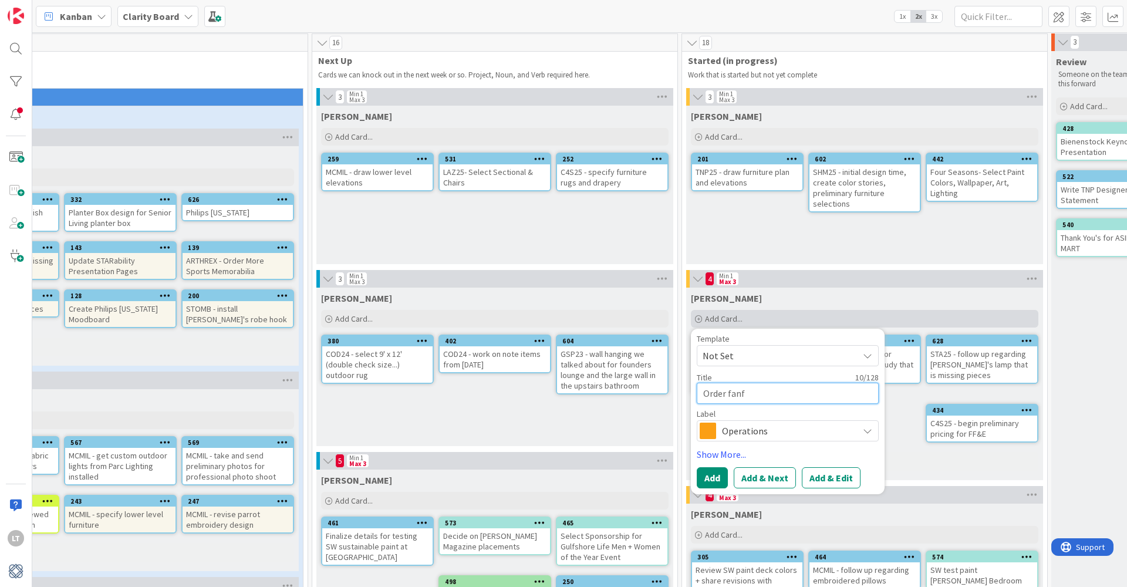
type textarea "x"
type textarea "Order fan"
type textarea "x"
type textarea "Order fan f"
type textarea "x"
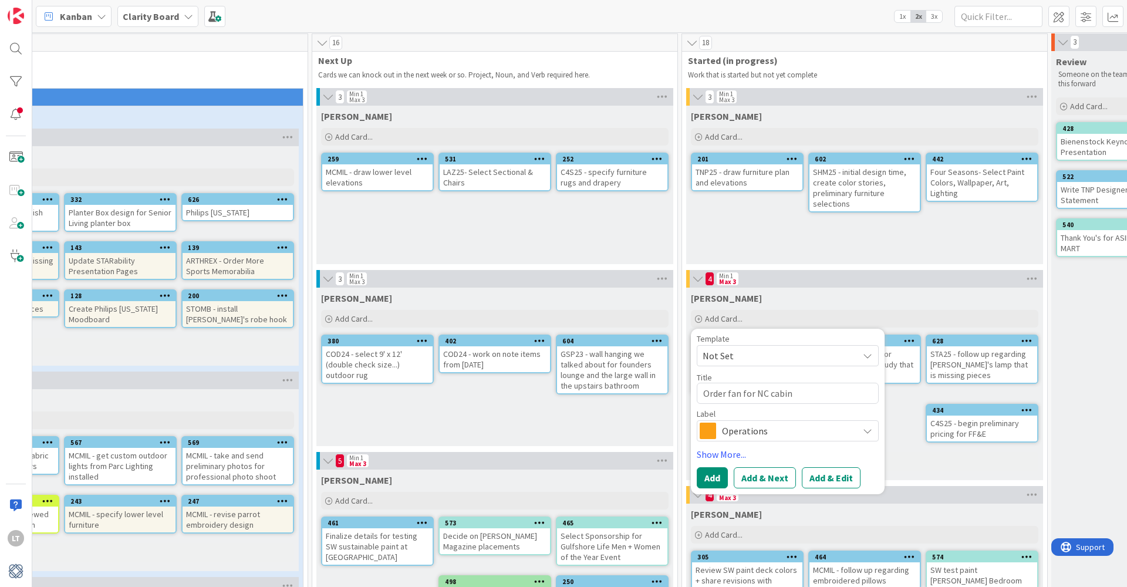
click at [870, 430] on icon at bounding box center [867, 430] width 9 height 9
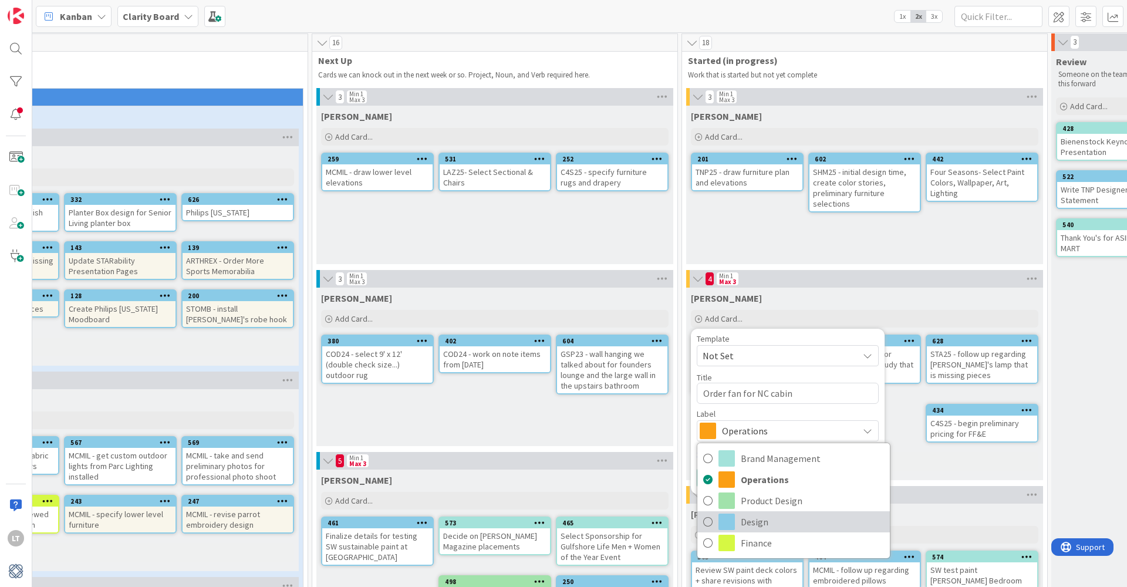
click at [708, 520] on icon at bounding box center [707, 522] width 9 height 18
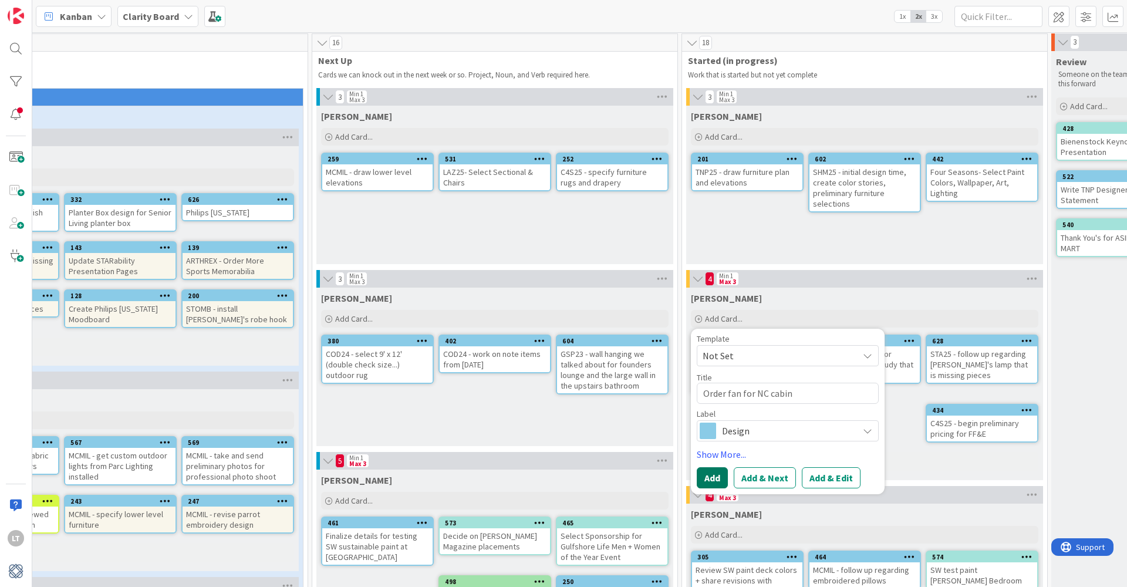
click at [716, 477] on button "Add" at bounding box center [712, 477] width 31 height 21
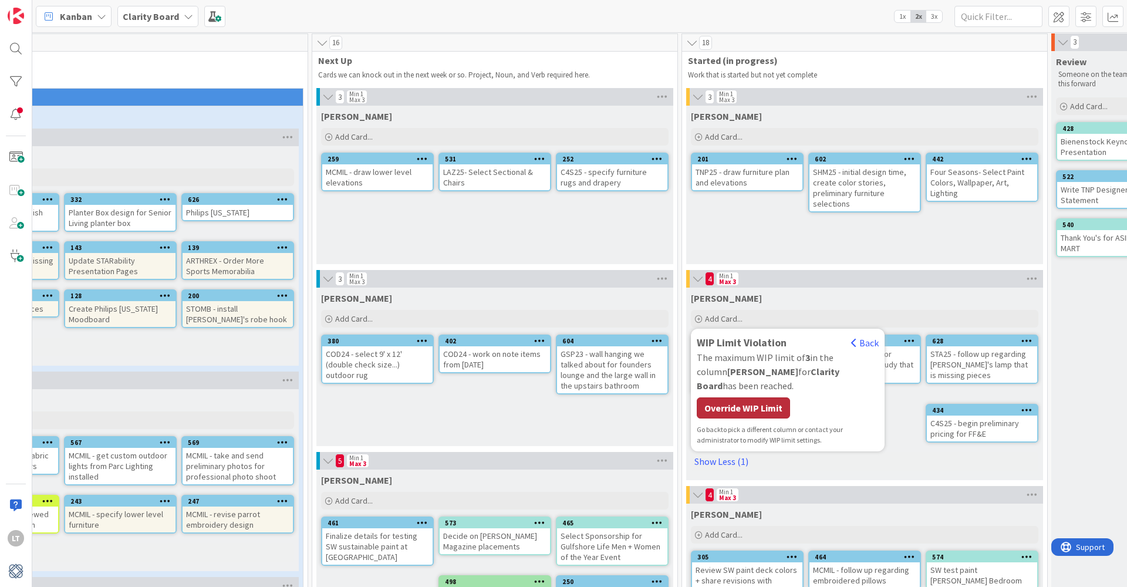
click at [739, 398] on div "Override WIP Limit" at bounding box center [743, 408] width 93 height 21
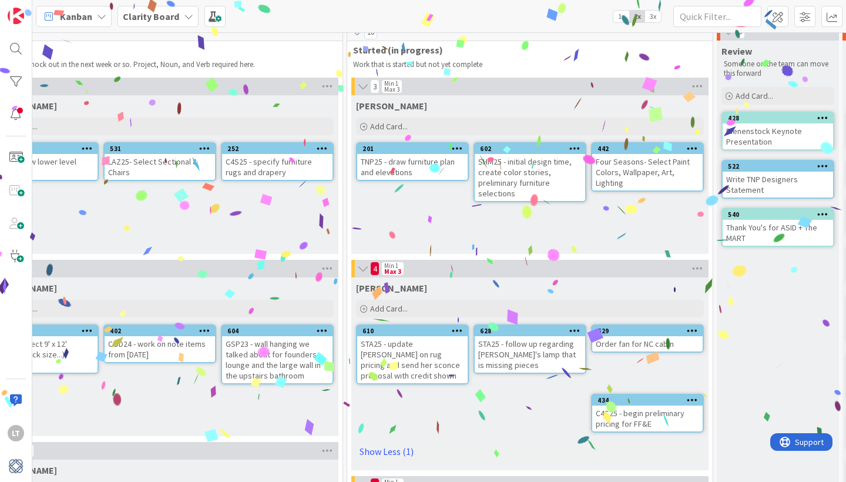
scroll to position [12, 665]
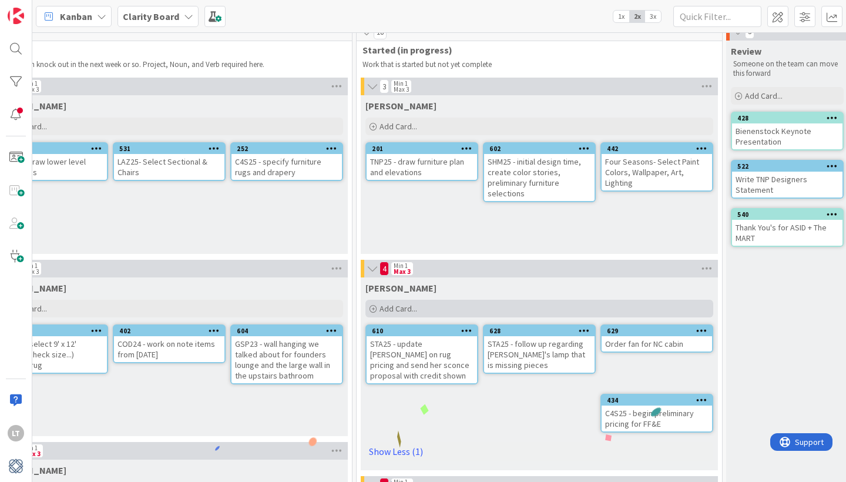
click at [407, 307] on span "Add Card..." at bounding box center [398, 308] width 38 height 11
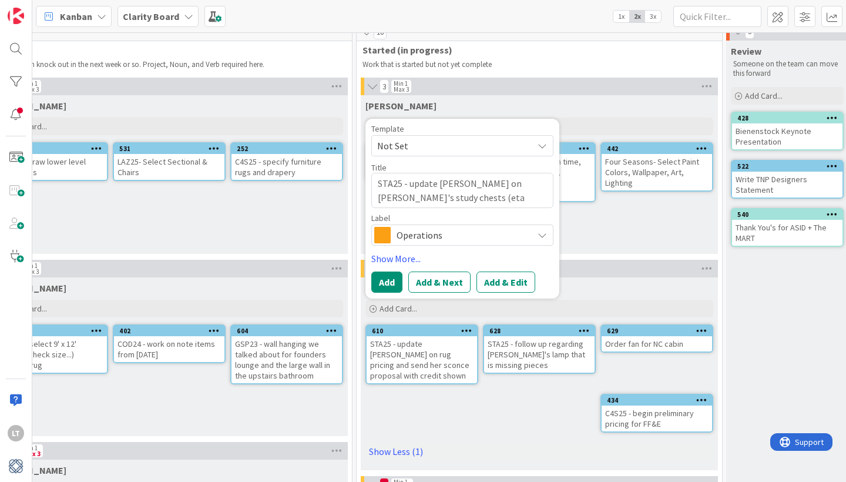
click at [445, 231] on span "Operations" at bounding box center [461, 235] width 130 height 16
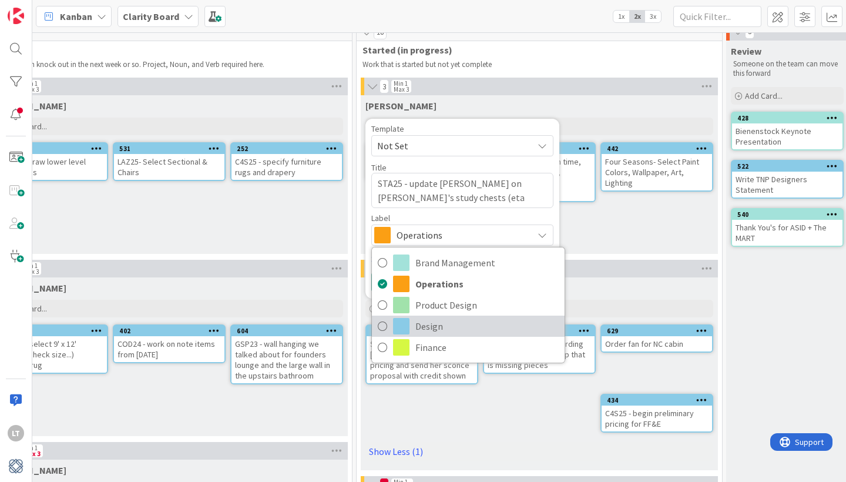
click at [401, 324] on span at bounding box center [401, 326] width 16 height 16
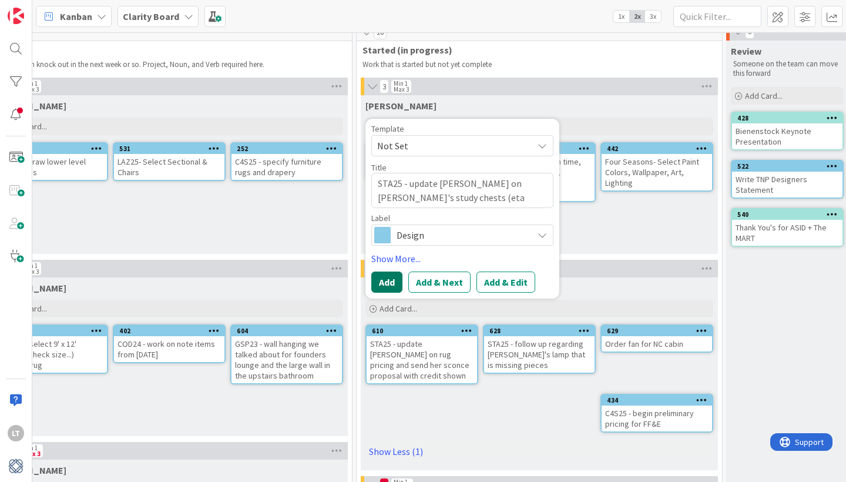
click at [388, 280] on button "Add" at bounding box center [386, 281] width 31 height 21
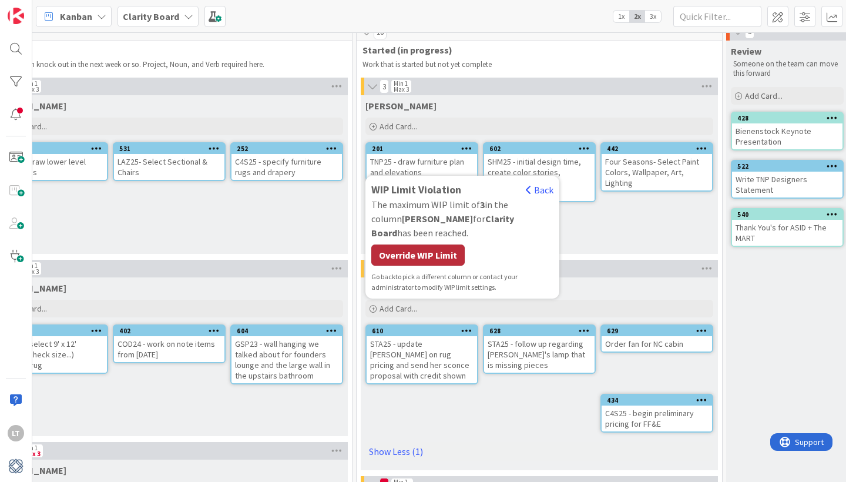
click at [443, 255] on div "Override WIP Limit" at bounding box center [417, 254] width 93 height 21
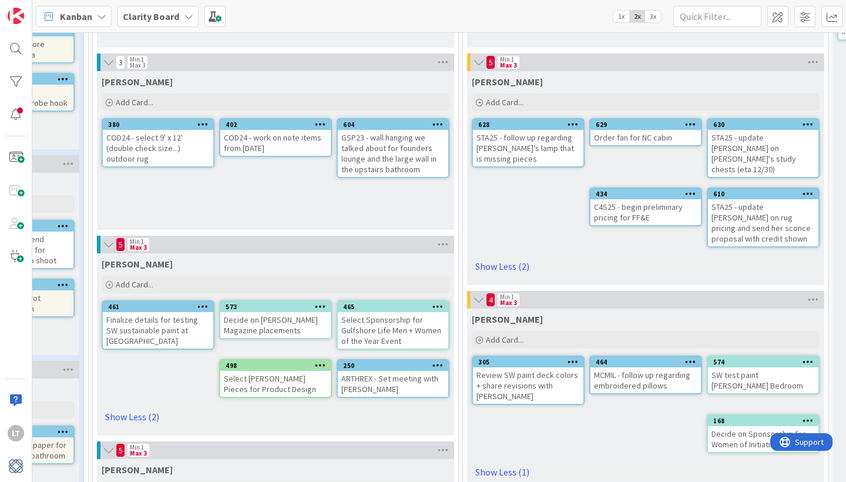
scroll to position [220, 558]
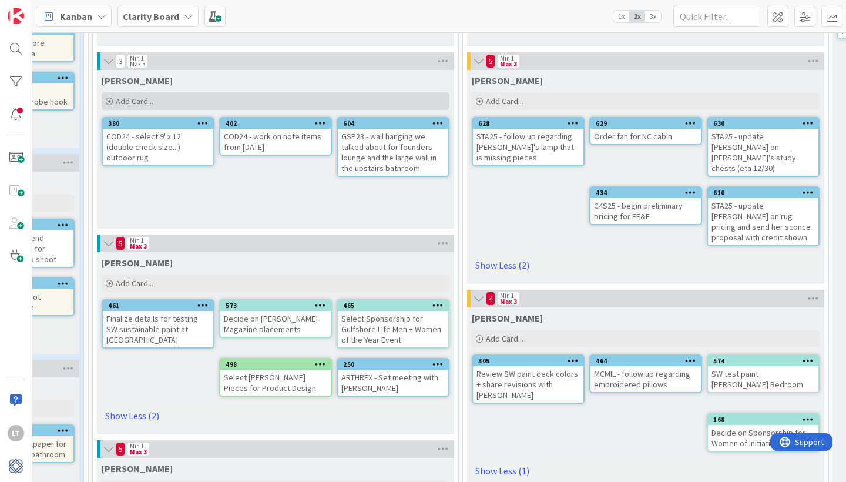
click at [228, 99] on div "Add Card..." at bounding box center [276, 101] width 348 height 18
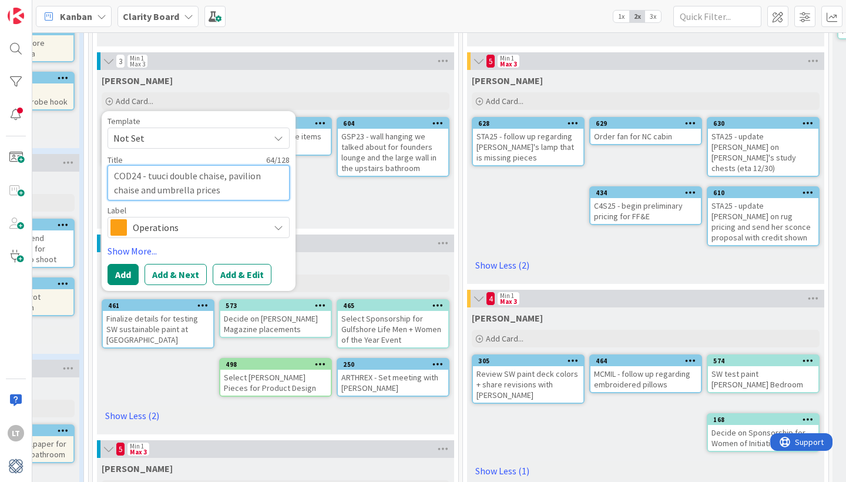
click at [147, 175] on textarea "COD24 - tuuci double chaise, pavilion chaise and umbrella prices" at bounding box center [198, 182] width 182 height 35
click at [222, 191] on textarea "COD24 - tuuci double chaise, pavilion chaise and umbrella prices" at bounding box center [198, 182] width 182 height 35
click at [147, 176] on textarea "COD24 - tuuci double chaise, pavilion chaise and umbrella" at bounding box center [198, 182] width 182 height 35
click at [172, 227] on span "Operations" at bounding box center [198, 227] width 130 height 16
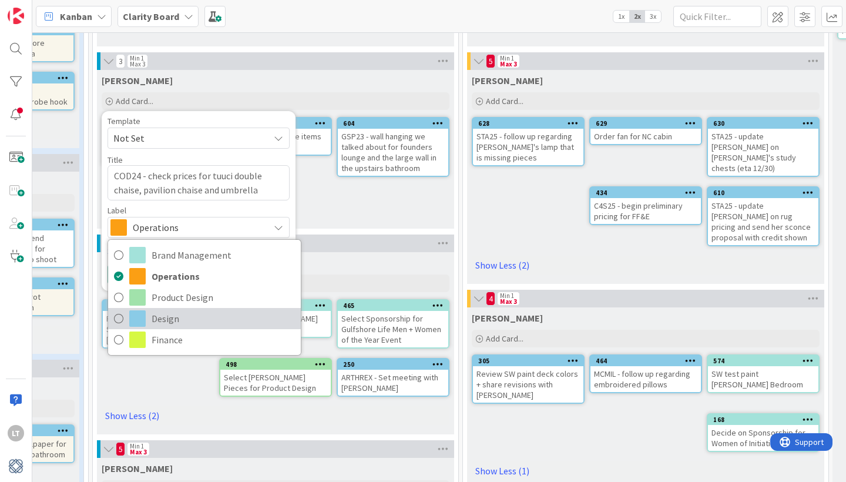
click at [117, 319] on icon at bounding box center [118, 318] width 9 height 18
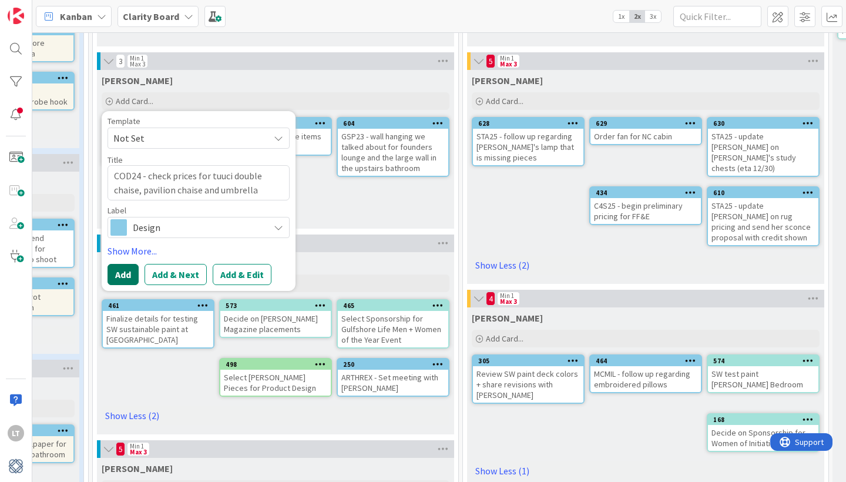
click at [129, 274] on button "Add" at bounding box center [122, 274] width 31 height 21
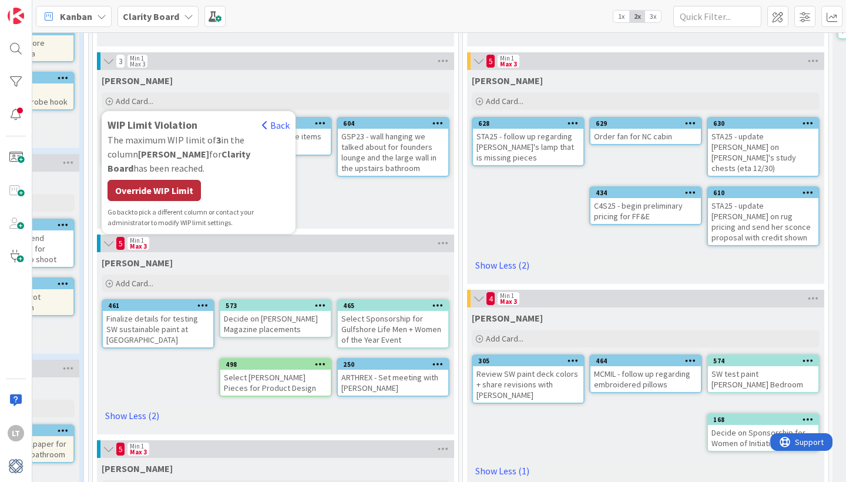
click at [169, 180] on div "Override WIP Limit" at bounding box center [153, 190] width 93 height 21
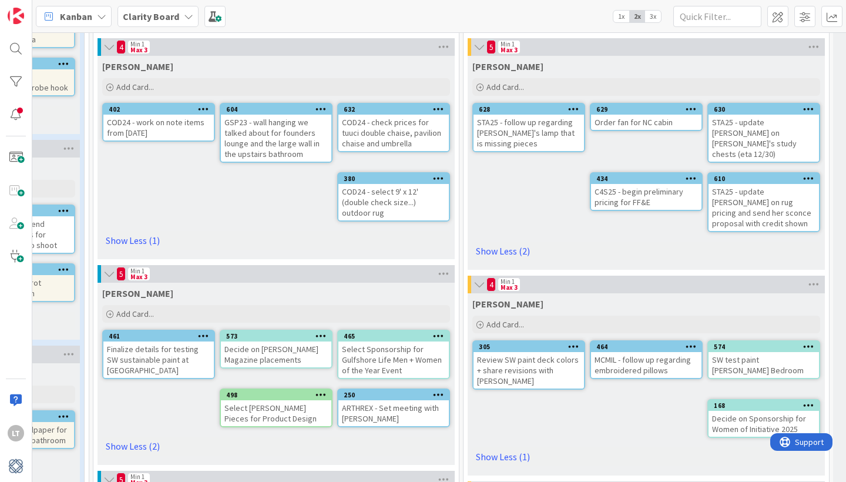
scroll to position [242, 558]
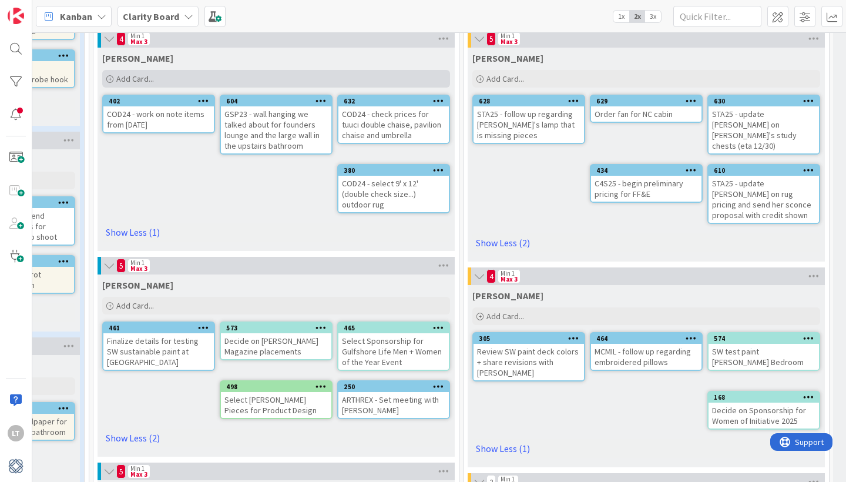
click at [217, 75] on div "Add Card..." at bounding box center [276, 79] width 348 height 18
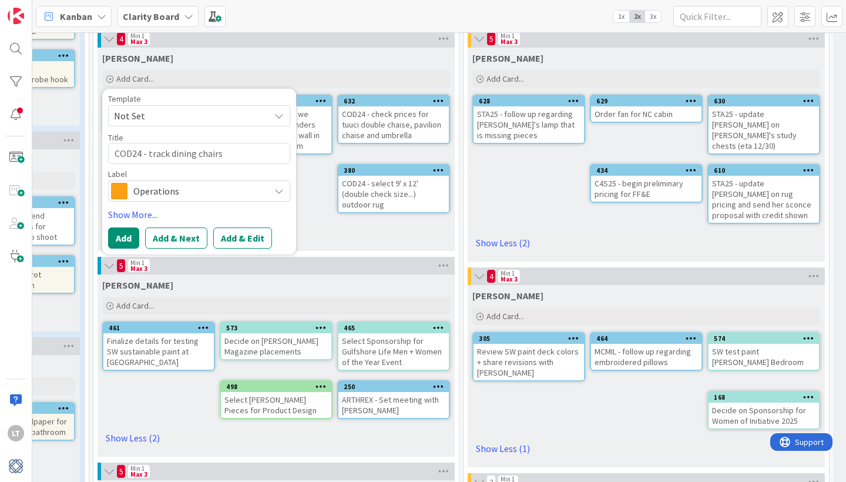
click at [164, 187] on span "Operations" at bounding box center [198, 191] width 130 height 16
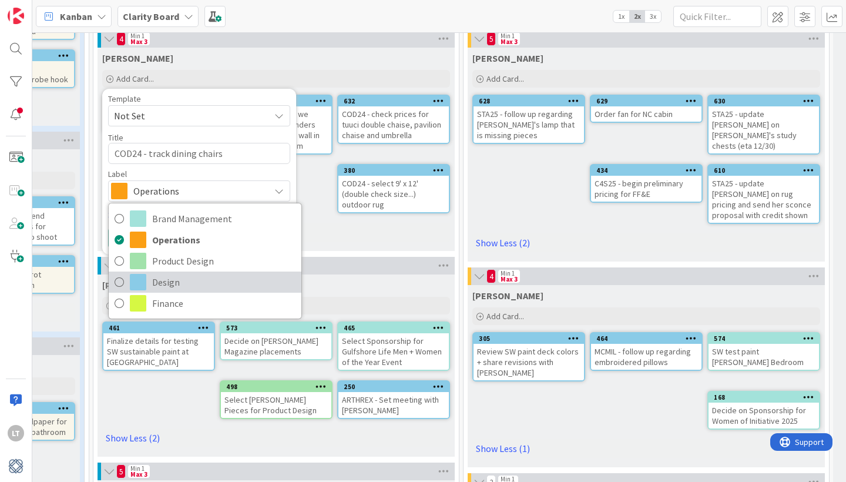
click at [131, 284] on span at bounding box center [138, 282] width 16 height 16
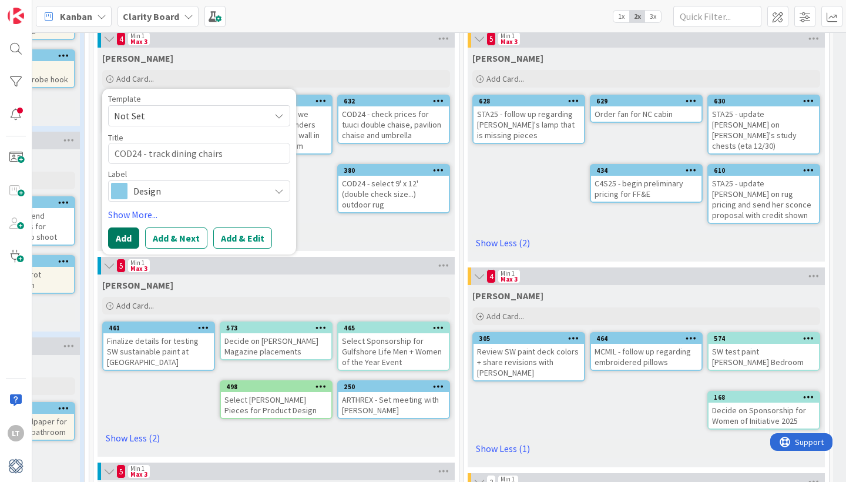
click at [117, 241] on button "Add" at bounding box center [123, 237] width 31 height 21
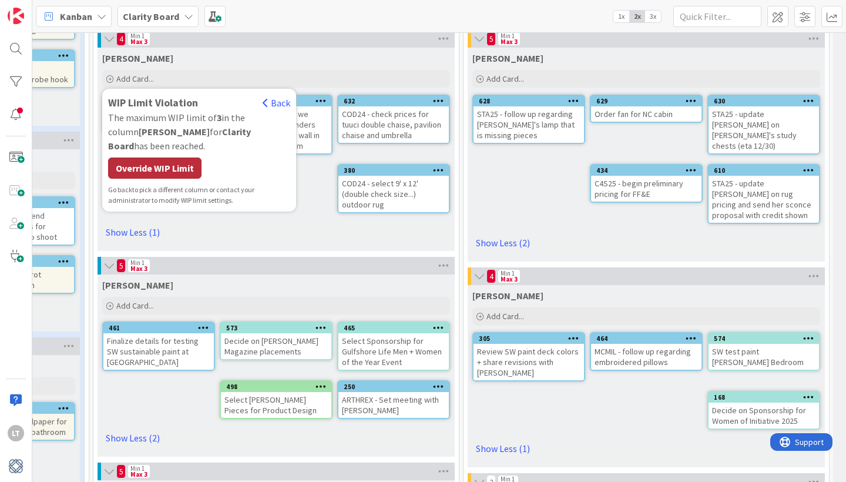
click at [149, 157] on div "Override WIP Limit" at bounding box center [154, 167] width 93 height 21
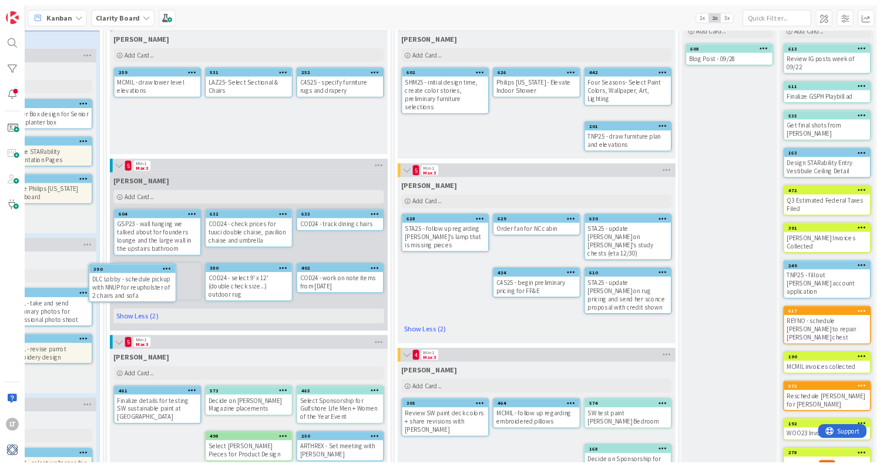
scroll to position [75, 495]
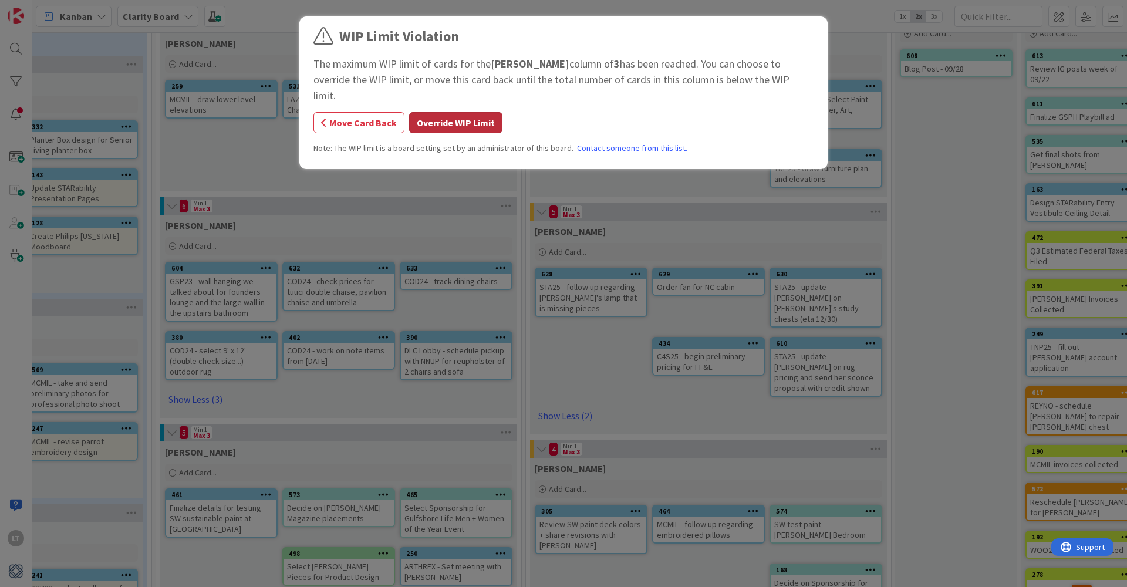
click at [457, 112] on button "Override WIP Limit" at bounding box center [455, 122] width 93 height 21
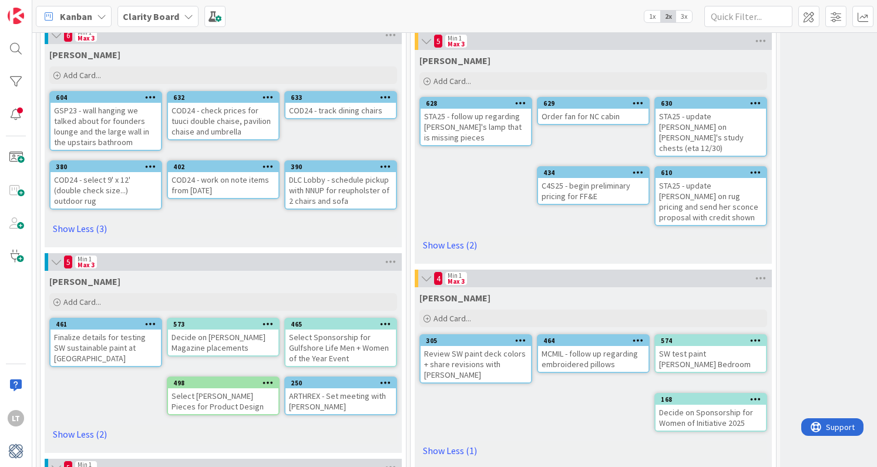
scroll to position [245, 602]
